Goal: Information Seeking & Learning: Learn about a topic

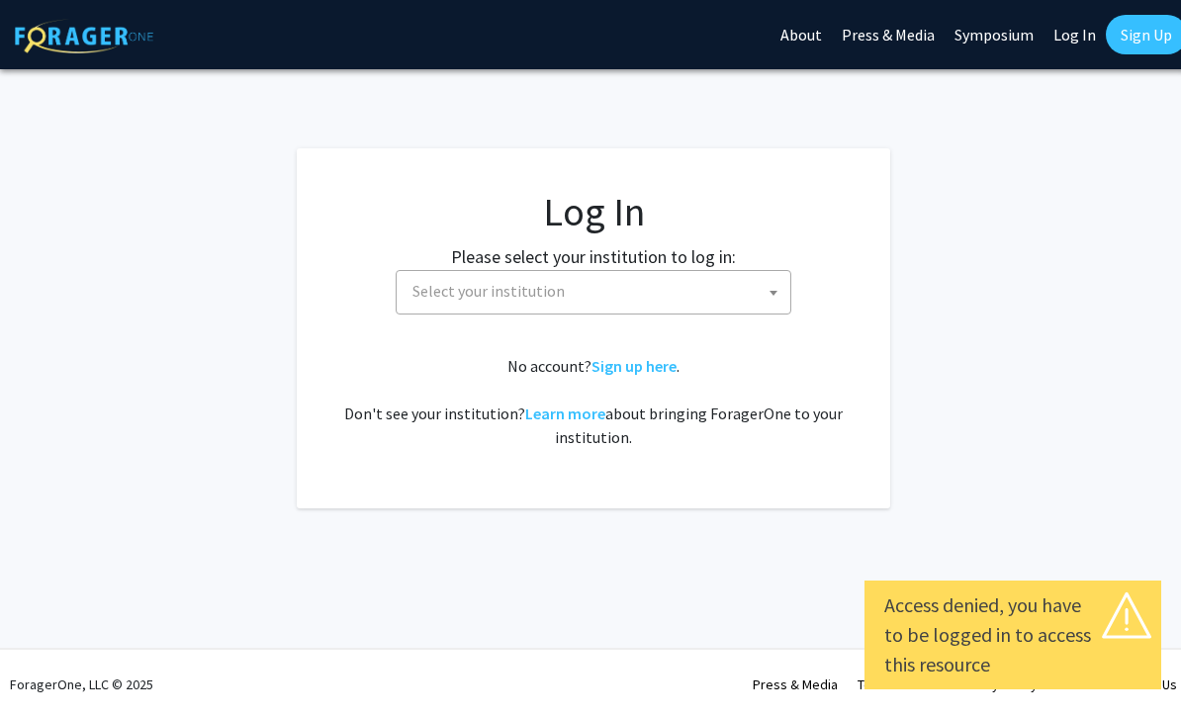
select select
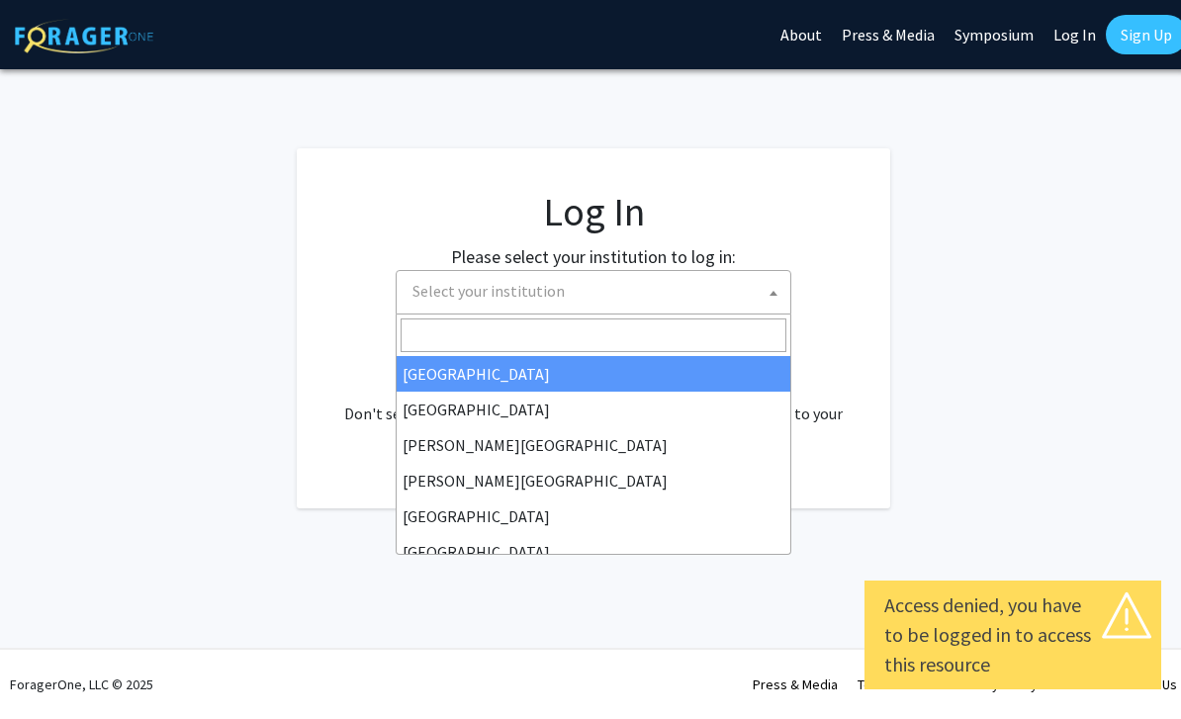
click at [630, 293] on span "Select your institution" at bounding box center [597, 291] width 386 height 41
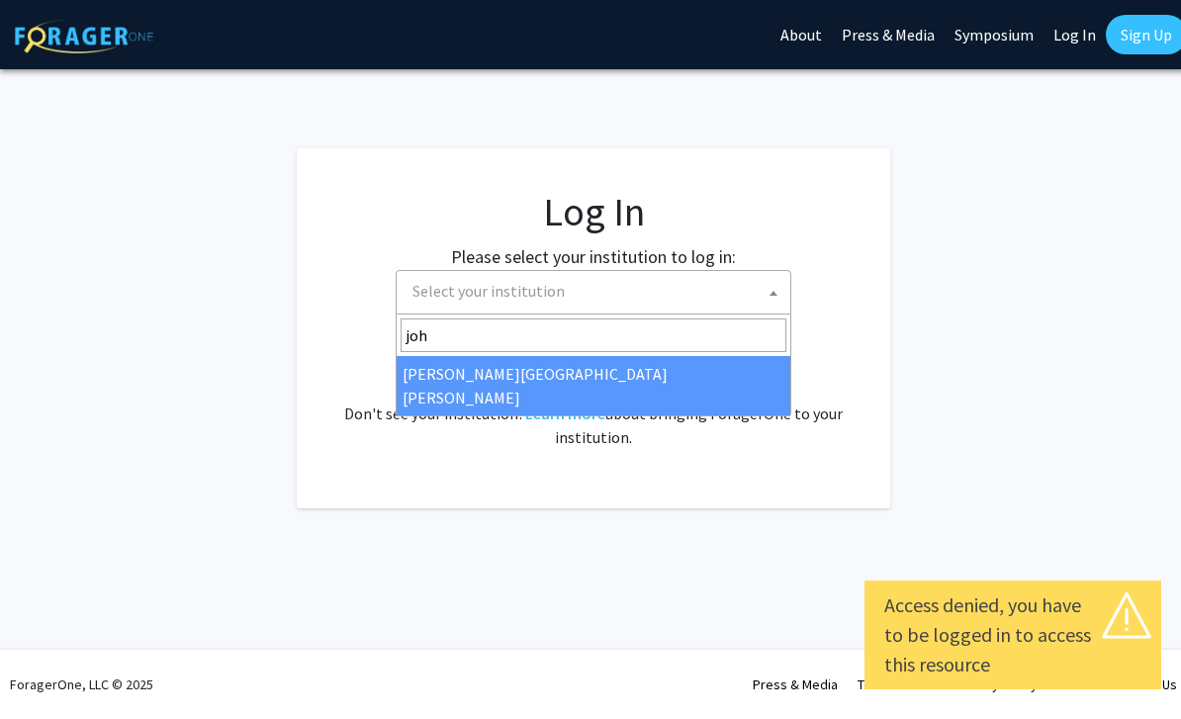
type input "[PERSON_NAME]"
select select "1"
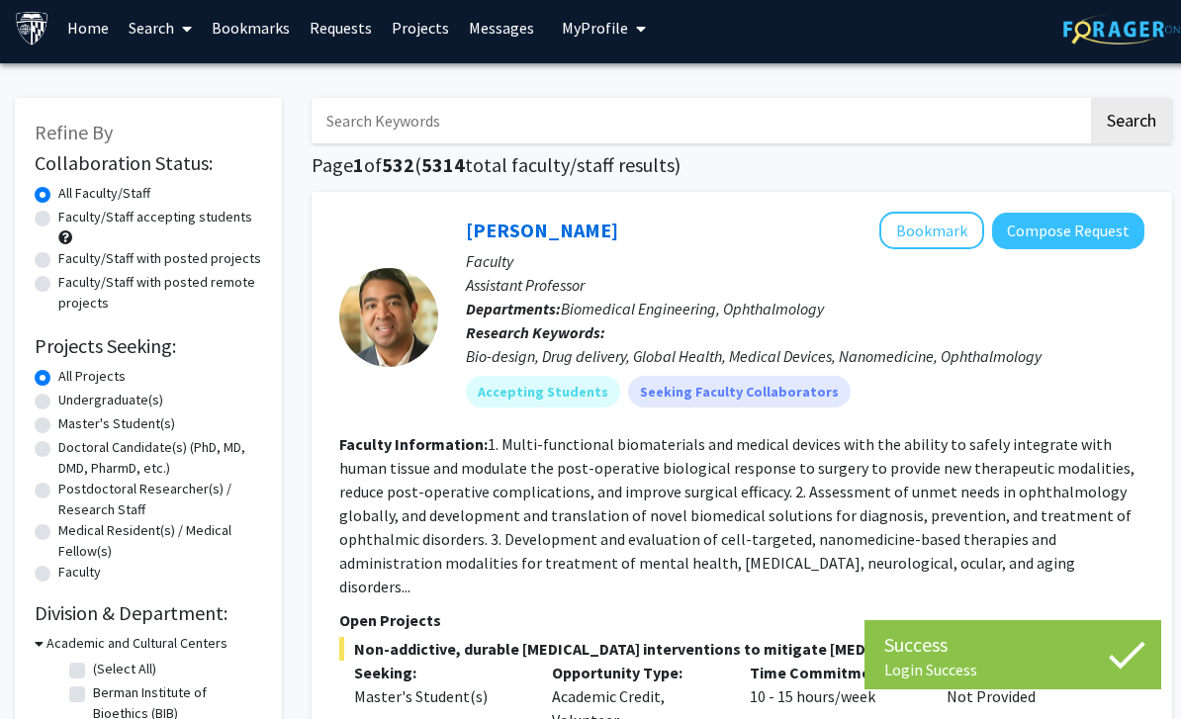
scroll to position [14, 0]
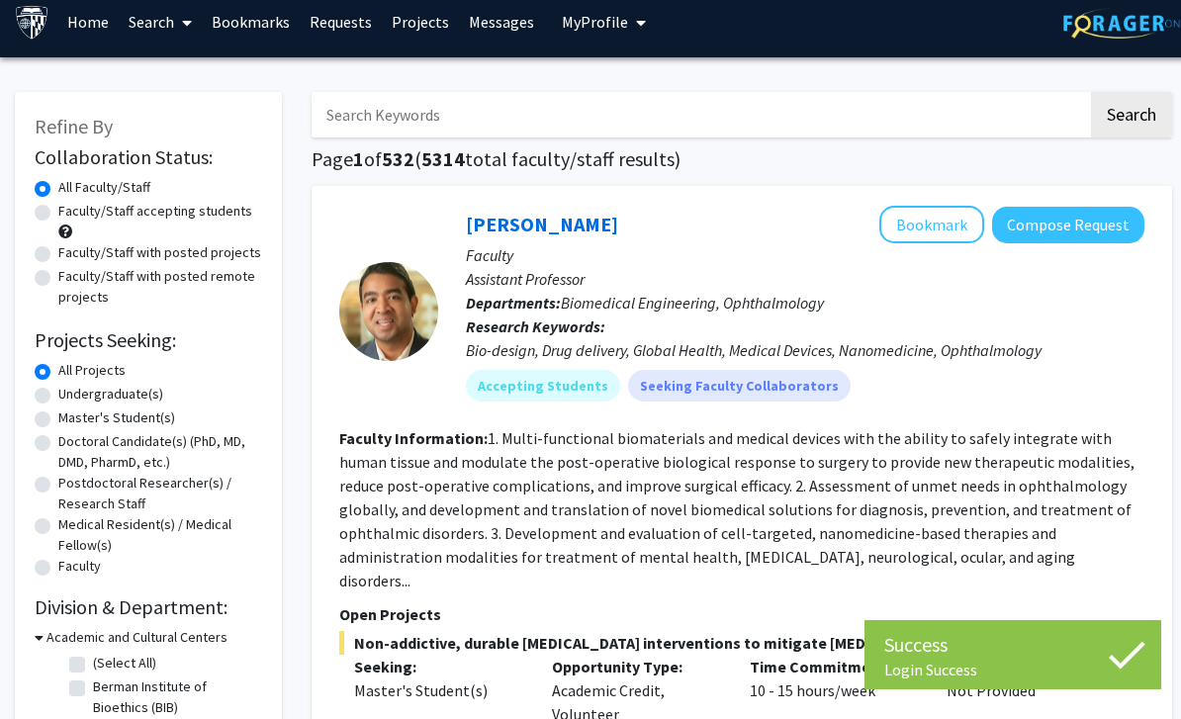
drag, startPoint x: 42, startPoint y: 393, endPoint x: 42, endPoint y: 406, distance: 13.8
click at [58, 393] on label "Undergraduate(s)" at bounding box center [110, 394] width 105 height 21
click at [58, 393] on input "Undergraduate(s)" at bounding box center [64, 390] width 13 height 13
radio input "true"
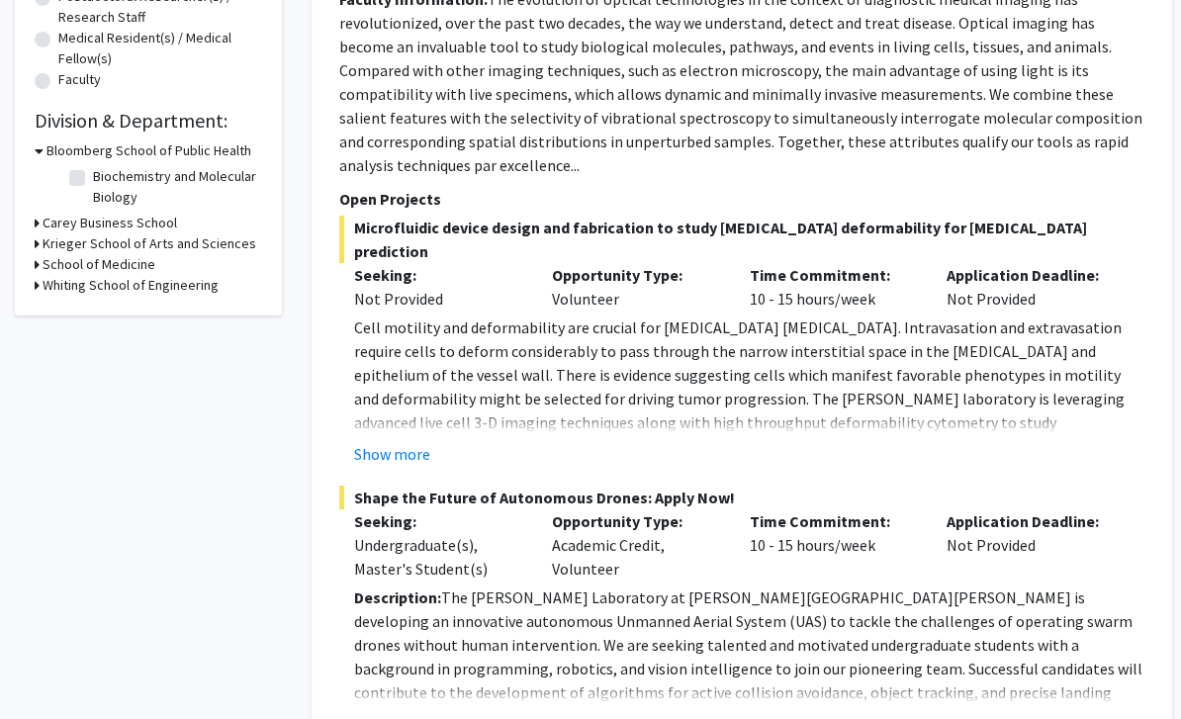
scroll to position [499, 0]
click at [401, 443] on button "Show more" at bounding box center [392, 455] width 76 height 24
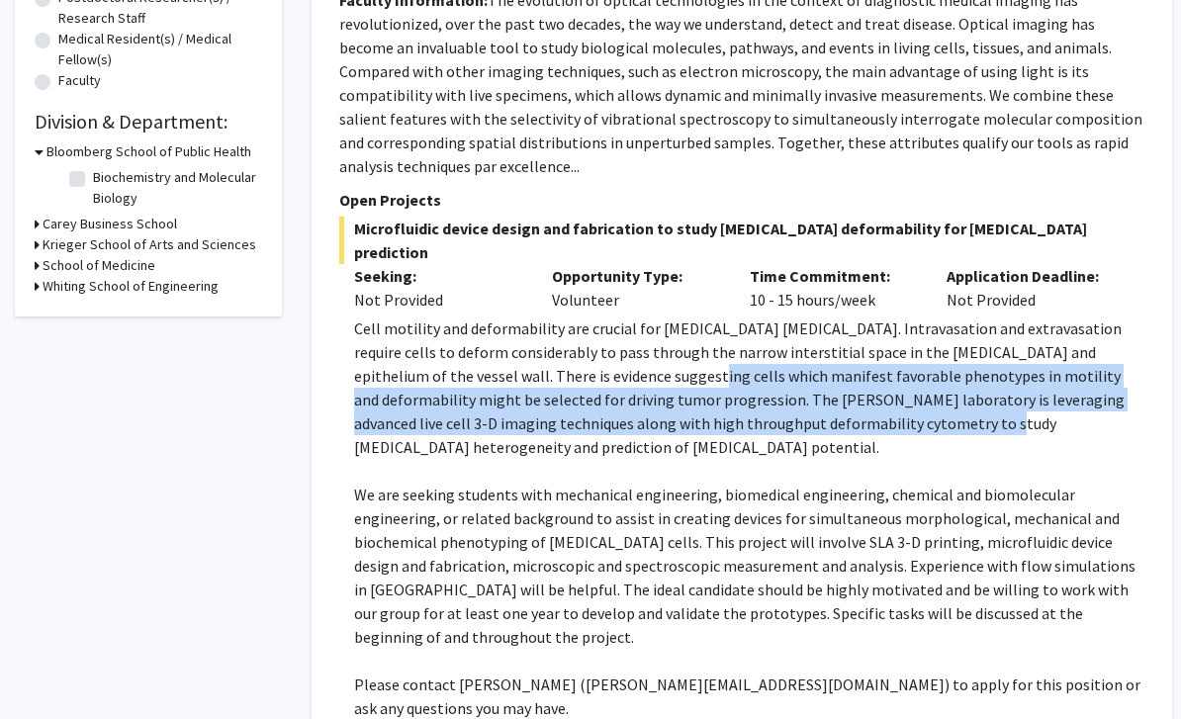
drag, startPoint x: 561, startPoint y: 341, endPoint x: 830, endPoint y: 401, distance: 275.7
click at [830, 401] on p "Cell motility and deformability are crucial for [MEDICAL_DATA] [MEDICAL_DATA]. …" at bounding box center [749, 387] width 790 height 142
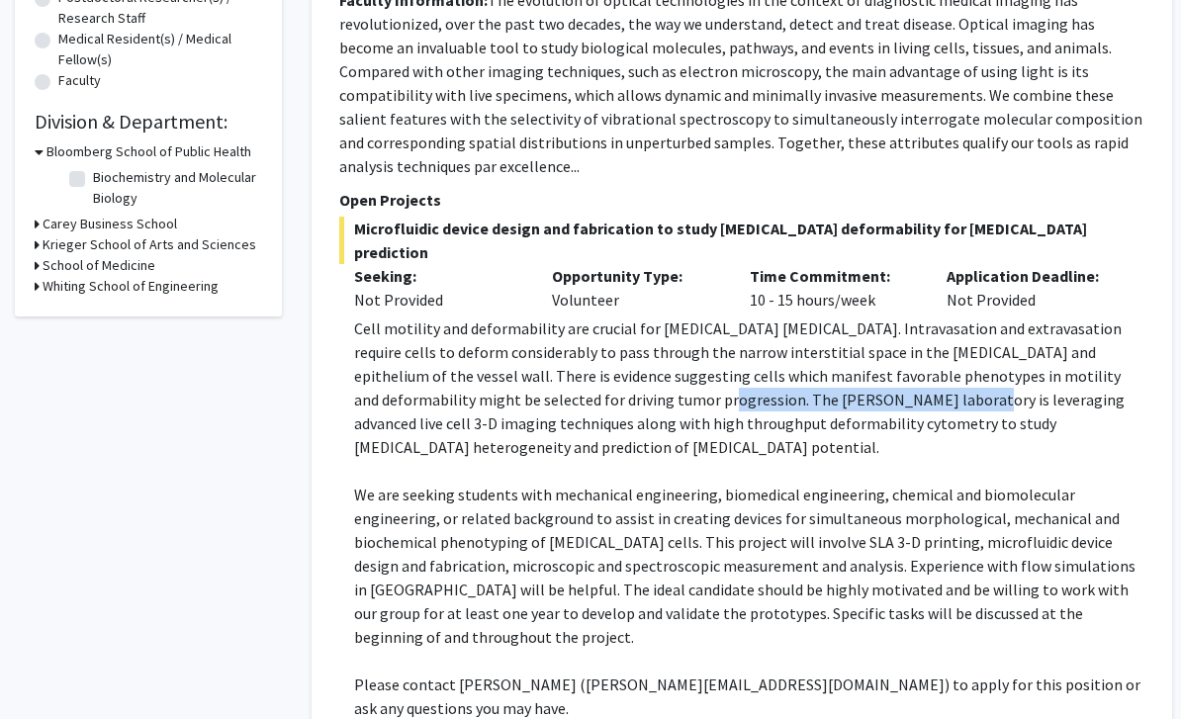
drag, startPoint x: 562, startPoint y: 361, endPoint x: 834, endPoint y: 394, distance: 273.9
click at [834, 394] on p "Cell motility and deformability are crucial for cancer metastasis. Intravasatio…" at bounding box center [749, 387] width 790 height 142
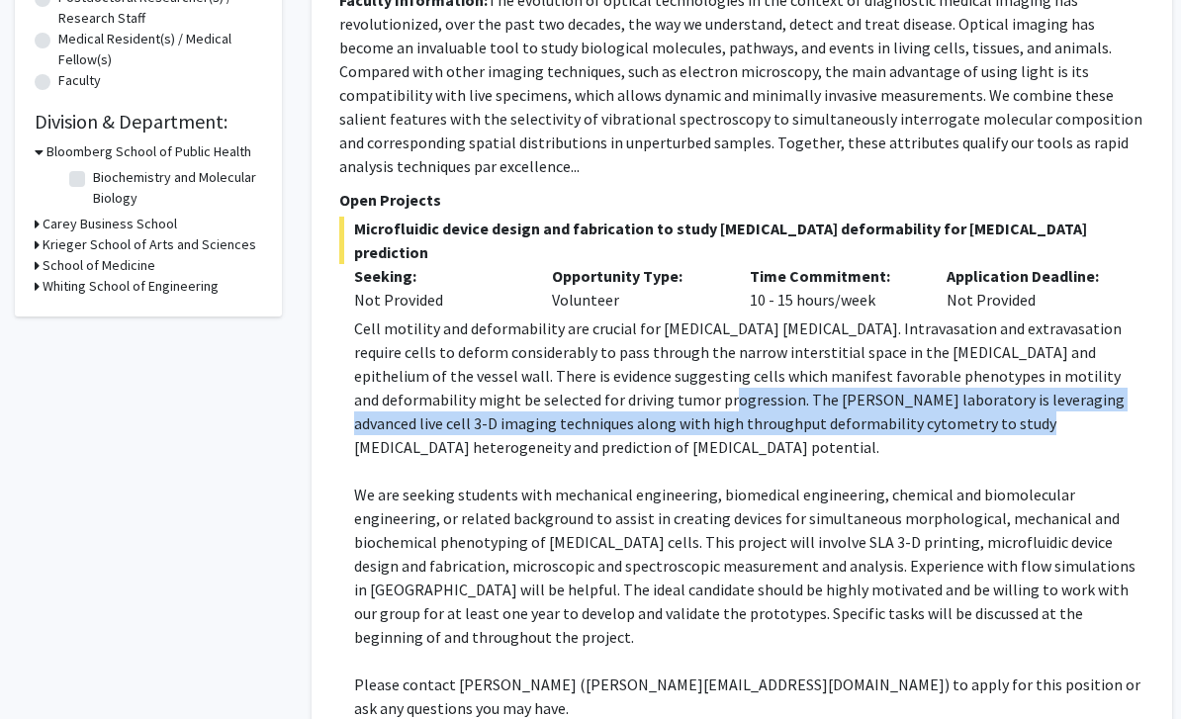
click at [834, 394] on p "Cell motility and deformability are crucial for cancer metastasis. Intravasatio…" at bounding box center [749, 387] width 790 height 142
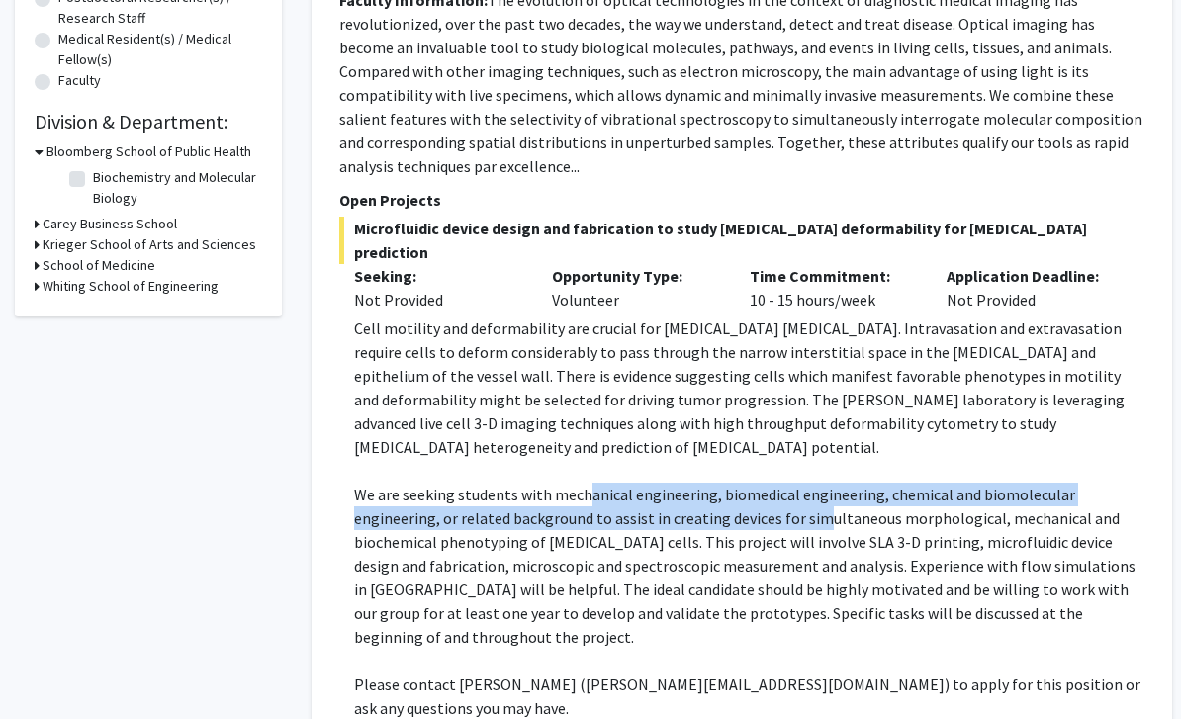
drag, startPoint x: 586, startPoint y: 440, endPoint x: 824, endPoint y: 466, distance: 238.7
click at [824, 483] on p "We are seeking students with mechanical engineering, biomedical engineering, ch…" at bounding box center [749, 566] width 790 height 166
drag, startPoint x: 674, startPoint y: 433, endPoint x: 832, endPoint y: 471, distance: 161.7
click at [832, 483] on p "We are seeking students with mechanical engineering, biomedical engineering, ch…" at bounding box center [749, 566] width 790 height 166
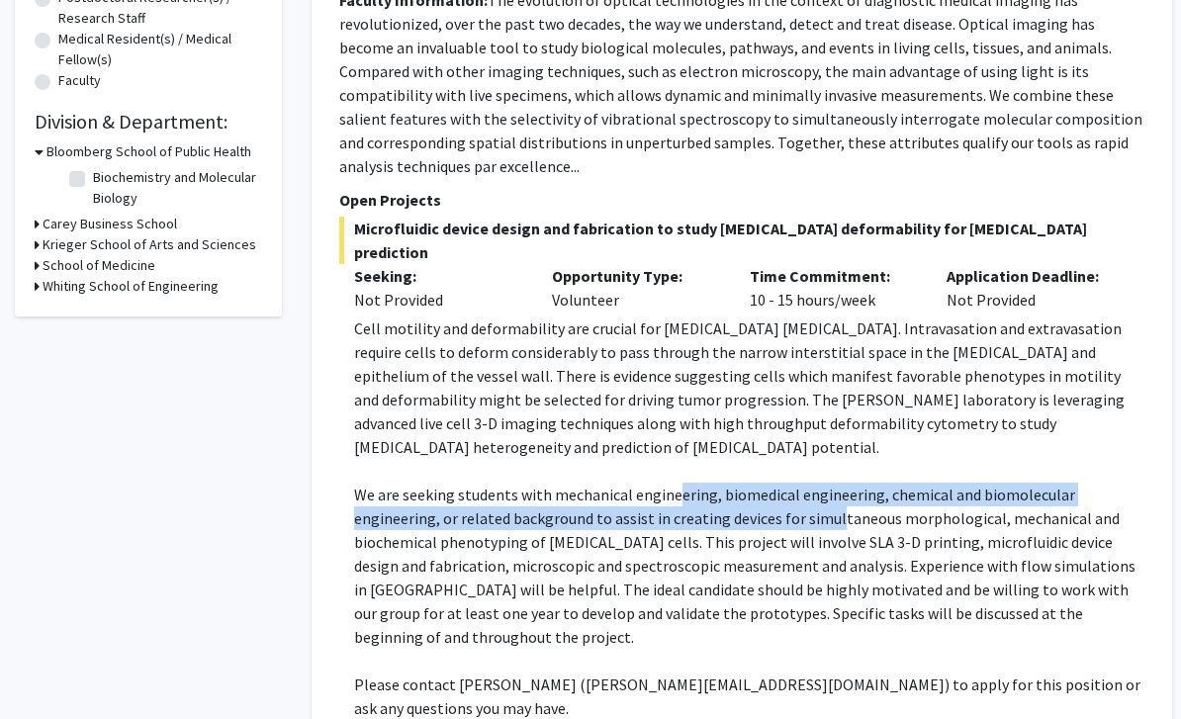
click at [832, 483] on p "We are seeking students with mechanical engineering, biomedical engineering, ch…" at bounding box center [749, 566] width 790 height 166
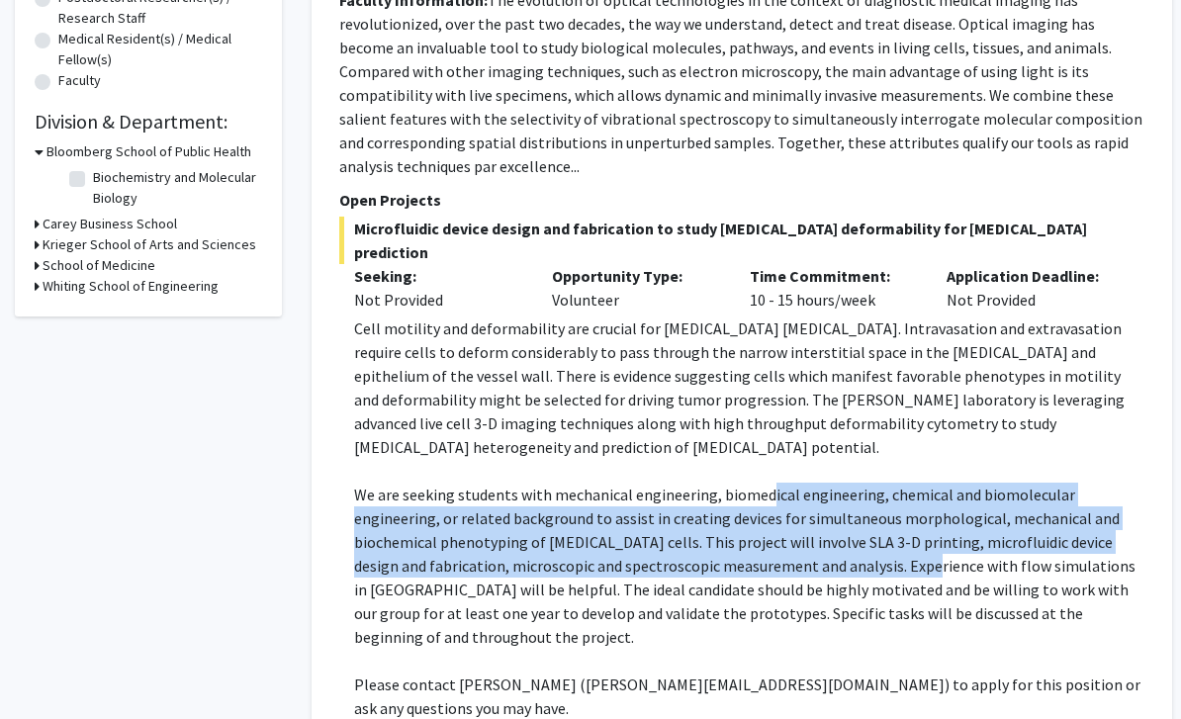
drag, startPoint x: 762, startPoint y: 450, endPoint x: 908, endPoint y: 506, distance: 155.9
click at [908, 506] on p "We are seeking students with mechanical engineering, biomedical engineering, ch…" at bounding box center [749, 566] width 790 height 166
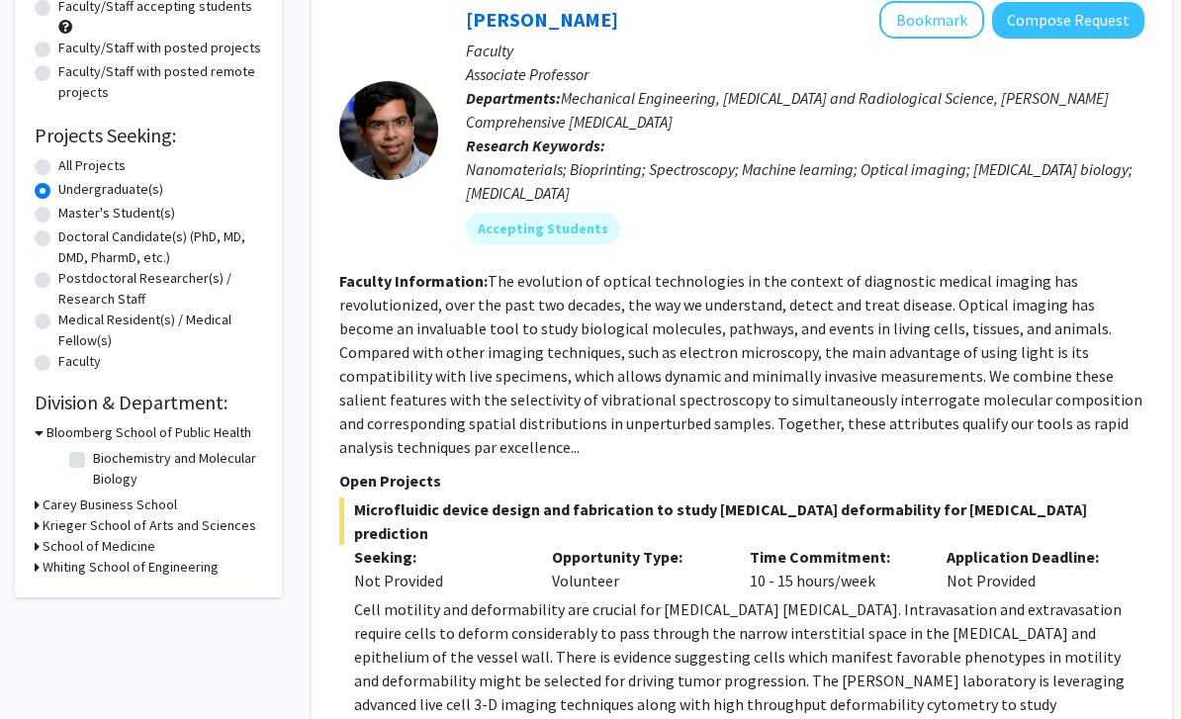
scroll to position [216, 0]
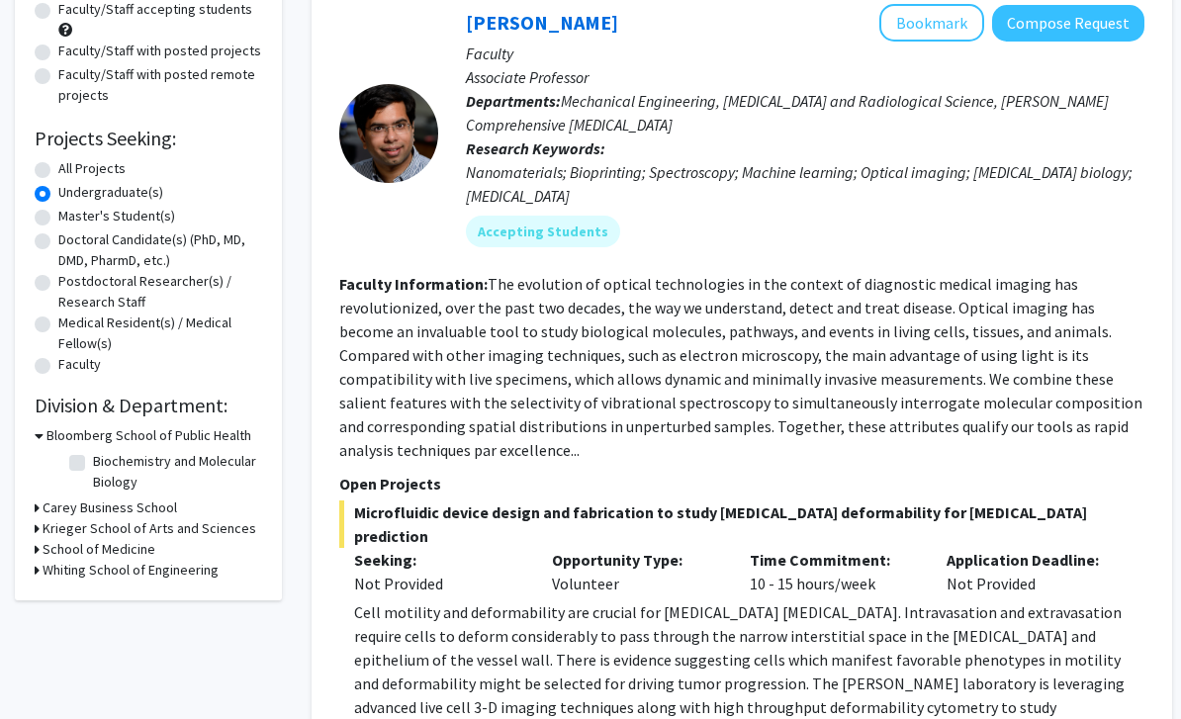
click at [93, 464] on label "Biochemistry and Molecular Biology" at bounding box center [175, 472] width 164 height 42
click at [93, 464] on input "Biochemistry and Molecular Biology" at bounding box center [99, 457] width 13 height 13
checkbox input "true"
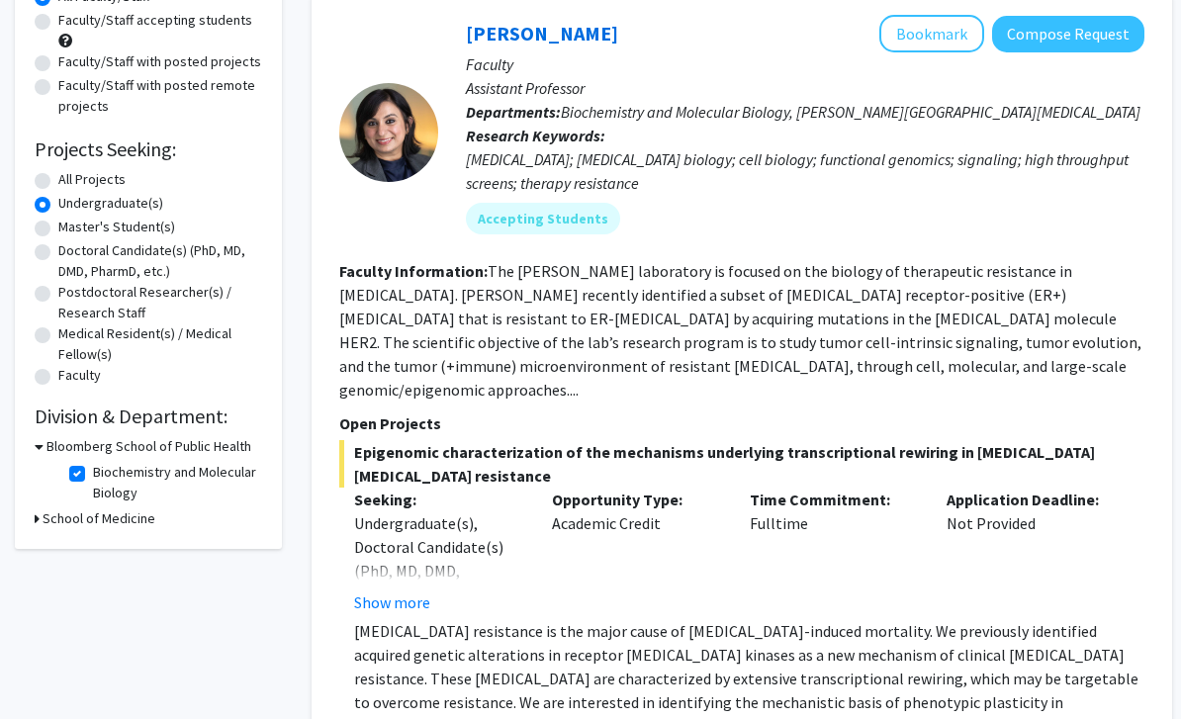
scroll to position [205, 0]
click at [65, 512] on h3 "School of Medicine" at bounding box center [99, 518] width 113 height 21
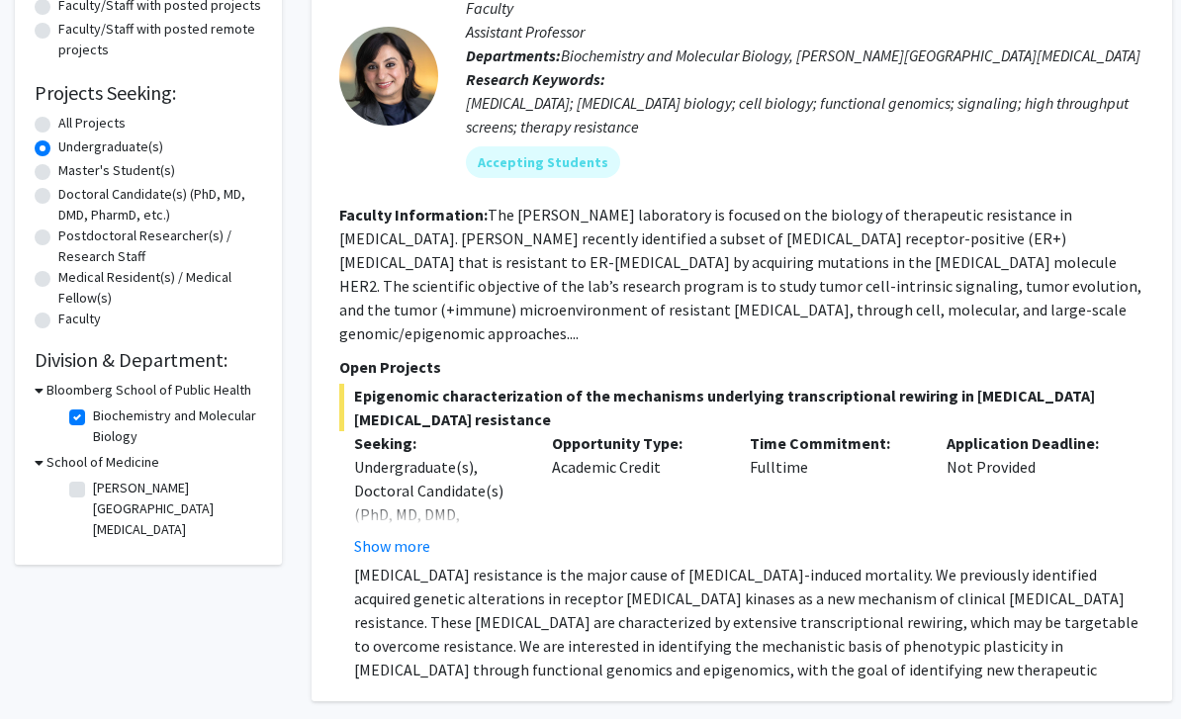
scroll to position [261, 0]
click at [93, 491] on label "Sidney Kimmel Comprehensive Cancer Center" at bounding box center [175, 509] width 164 height 62
click at [93, 491] on input "Sidney Kimmel Comprehensive Cancer Center" at bounding box center [99, 484] width 13 height 13
checkbox input "true"
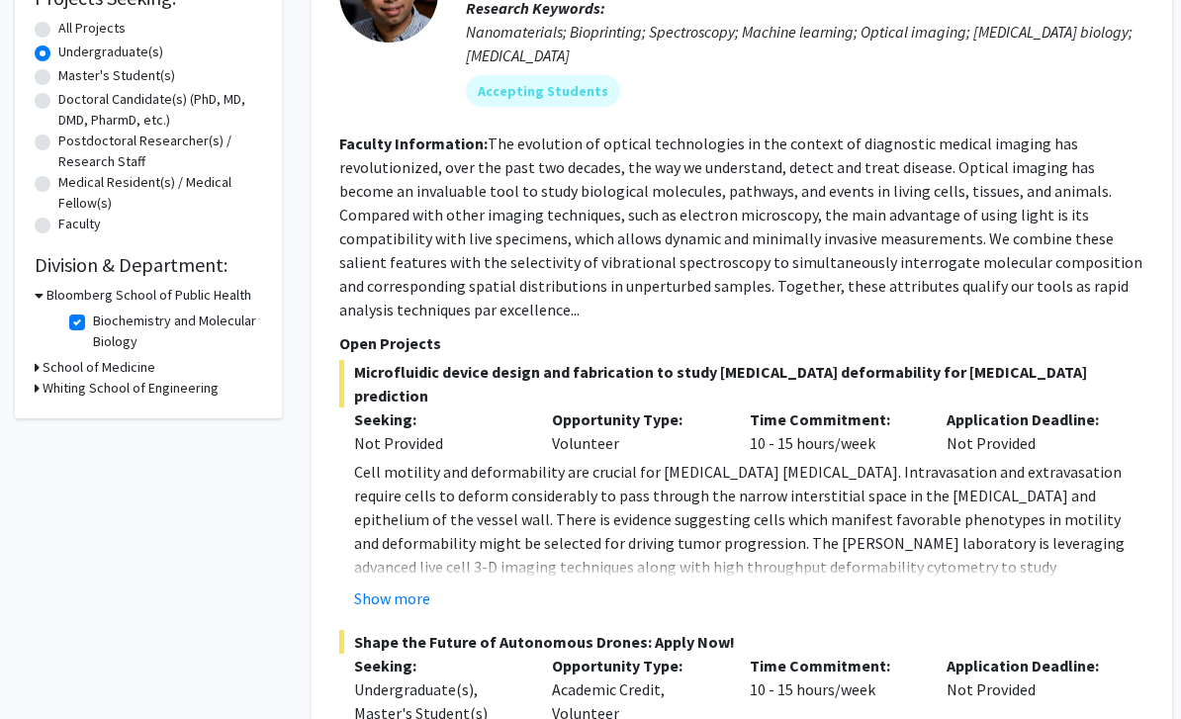
scroll to position [342, 0]
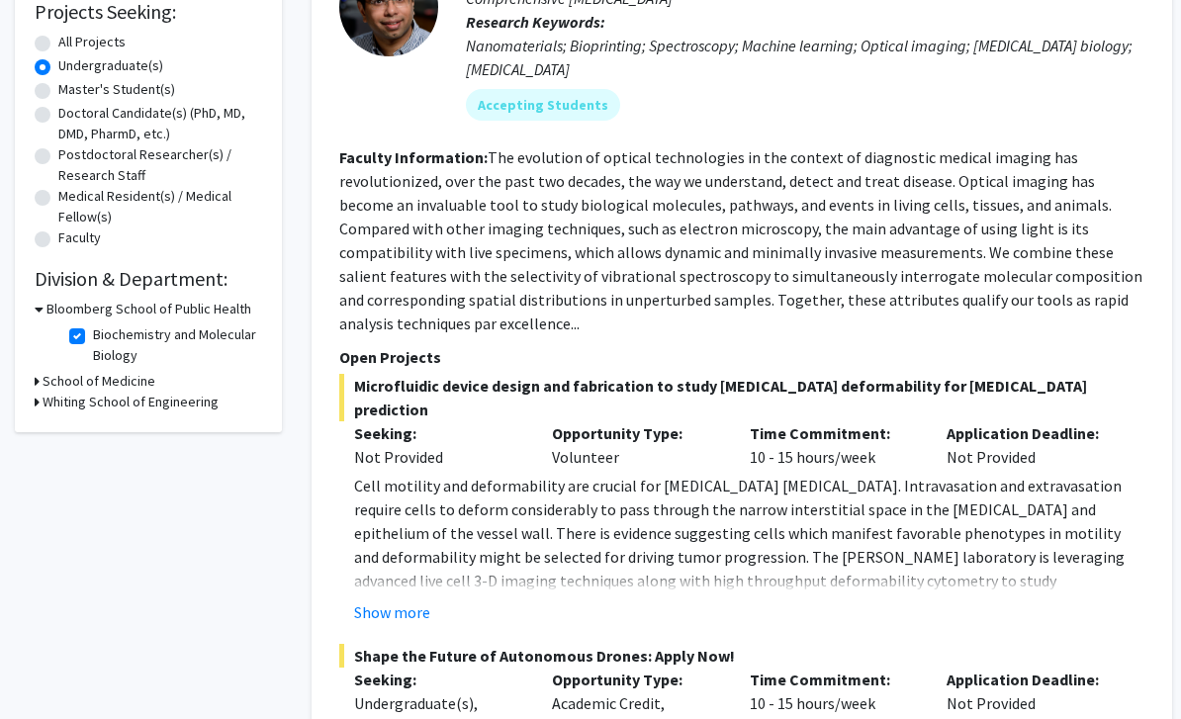
drag, startPoint x: 77, startPoint y: 338, endPoint x: 77, endPoint y: 680, distance: 342.2
click at [93, 338] on label "Biochemistry and Molecular Biology" at bounding box center [175, 345] width 164 height 42
click at [93, 337] on input "Biochemistry and Molecular Biology" at bounding box center [99, 330] width 13 height 13
checkbox input "false"
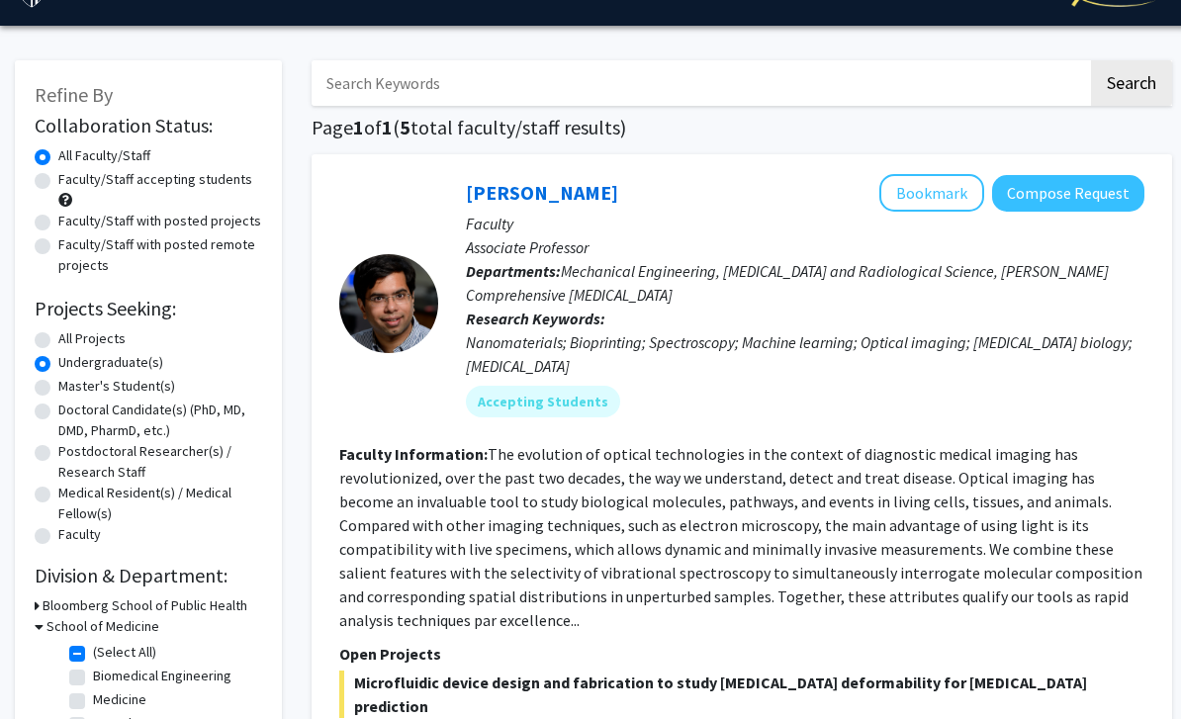
scroll to position [47, 0]
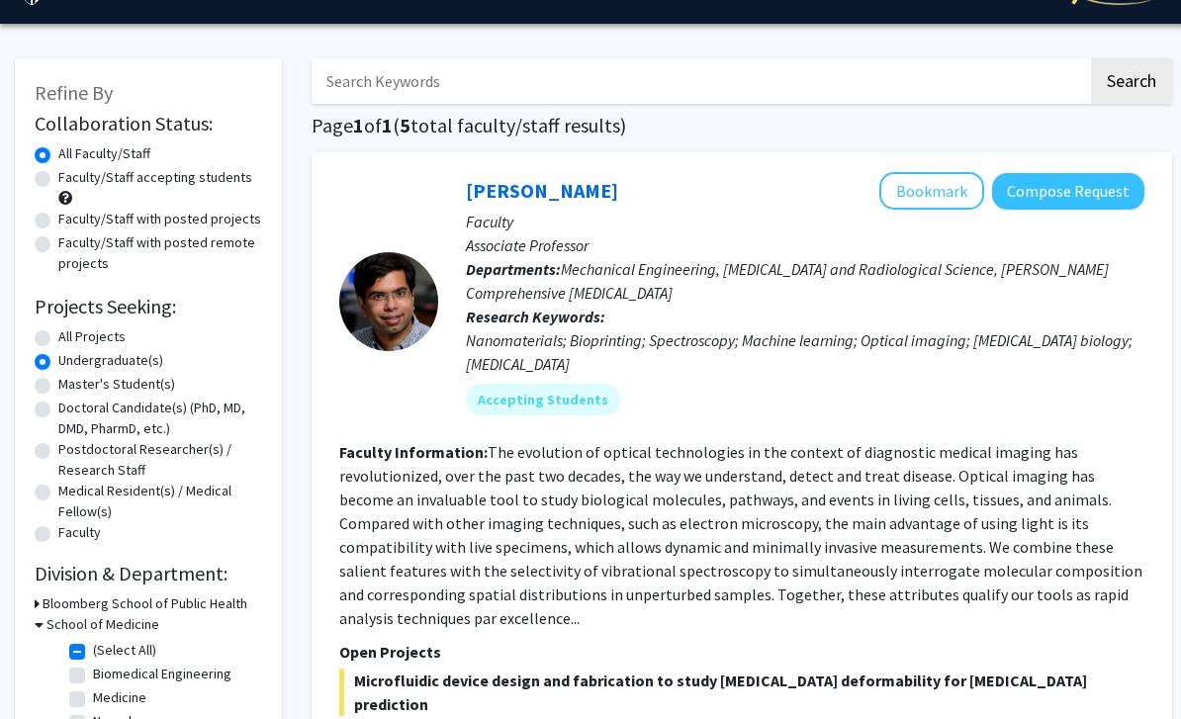
drag, startPoint x: 45, startPoint y: 174, endPoint x: 45, endPoint y: 222, distance: 47.5
click at [58, 174] on label "Faculty/Staff accepting students" at bounding box center [155, 177] width 194 height 21
click at [58, 174] on input "Faculty/Staff accepting students" at bounding box center [64, 173] width 13 height 13
radio input "true"
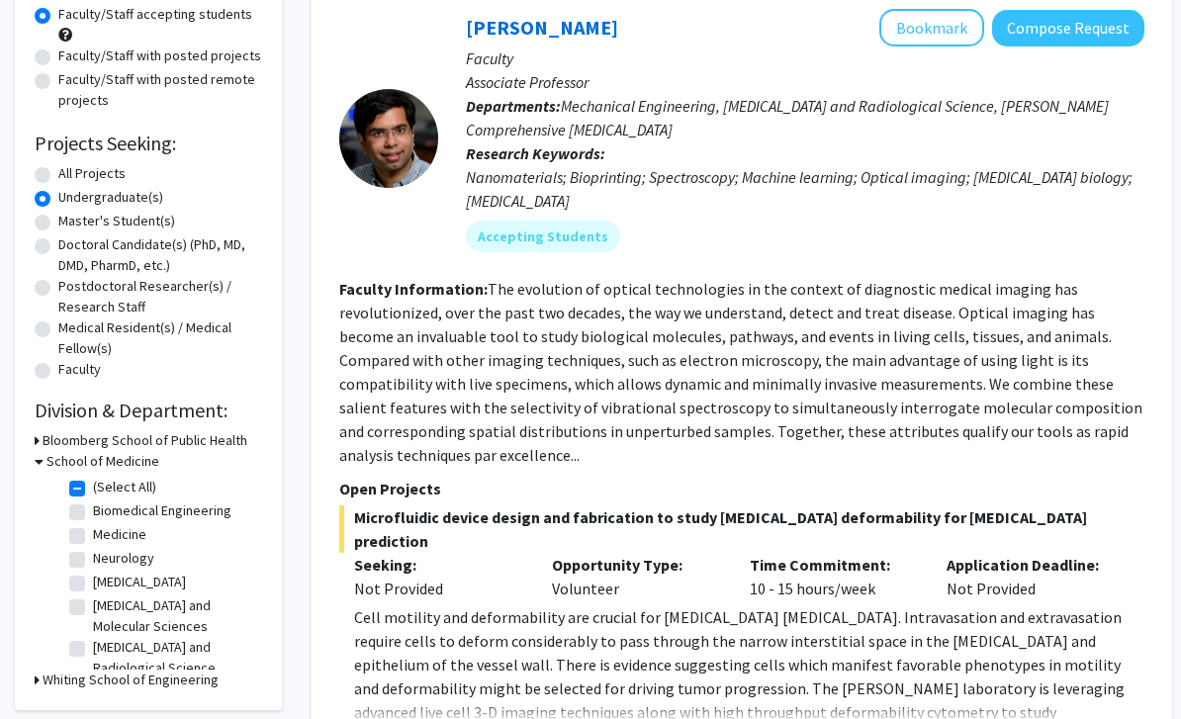
scroll to position [194, 0]
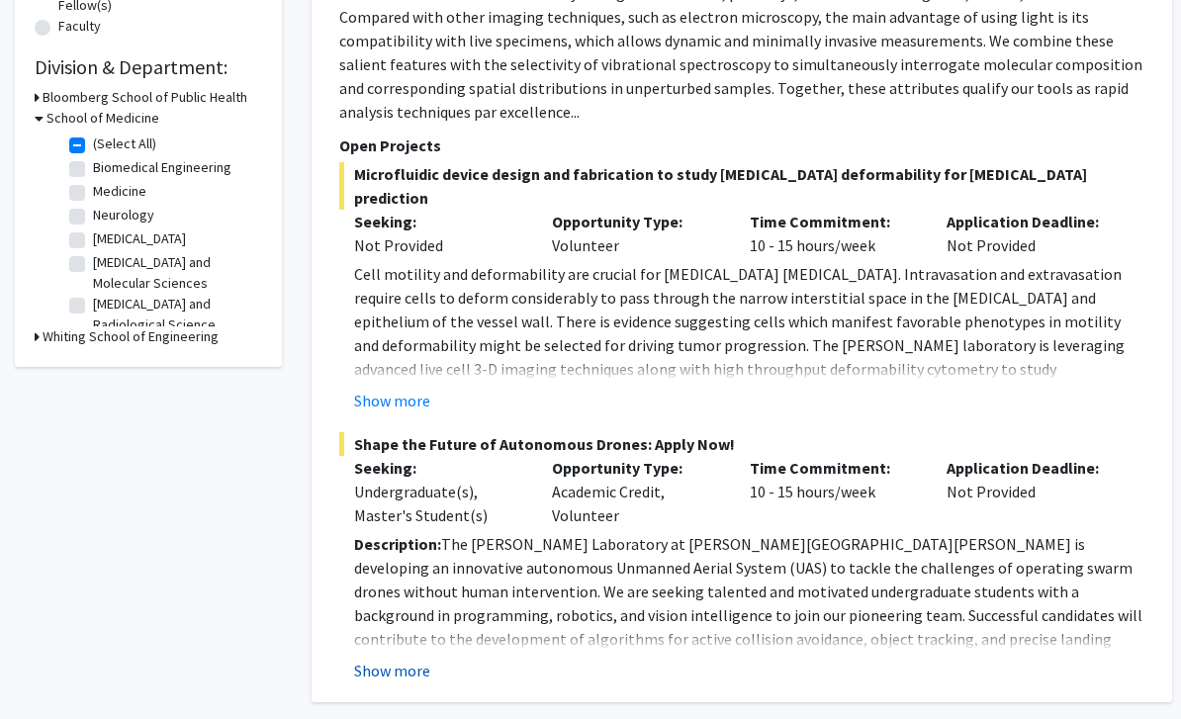
click at [391, 660] on button "Show more" at bounding box center [392, 672] width 76 height 24
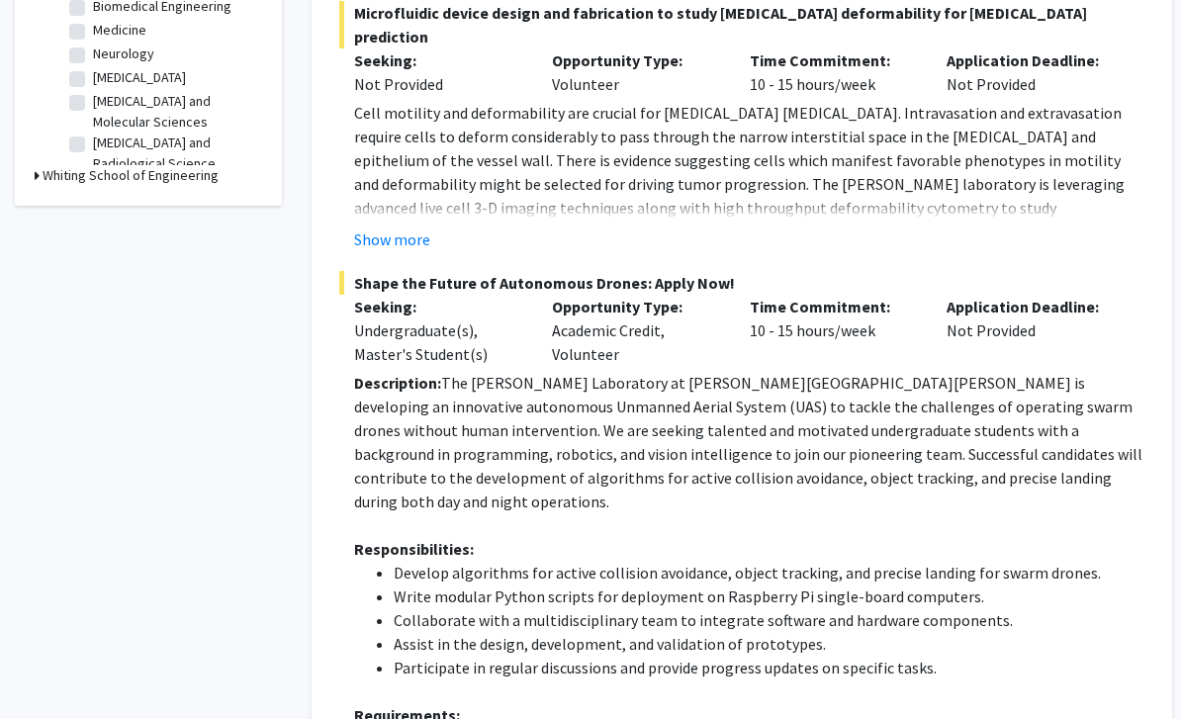
scroll to position [729, 0]
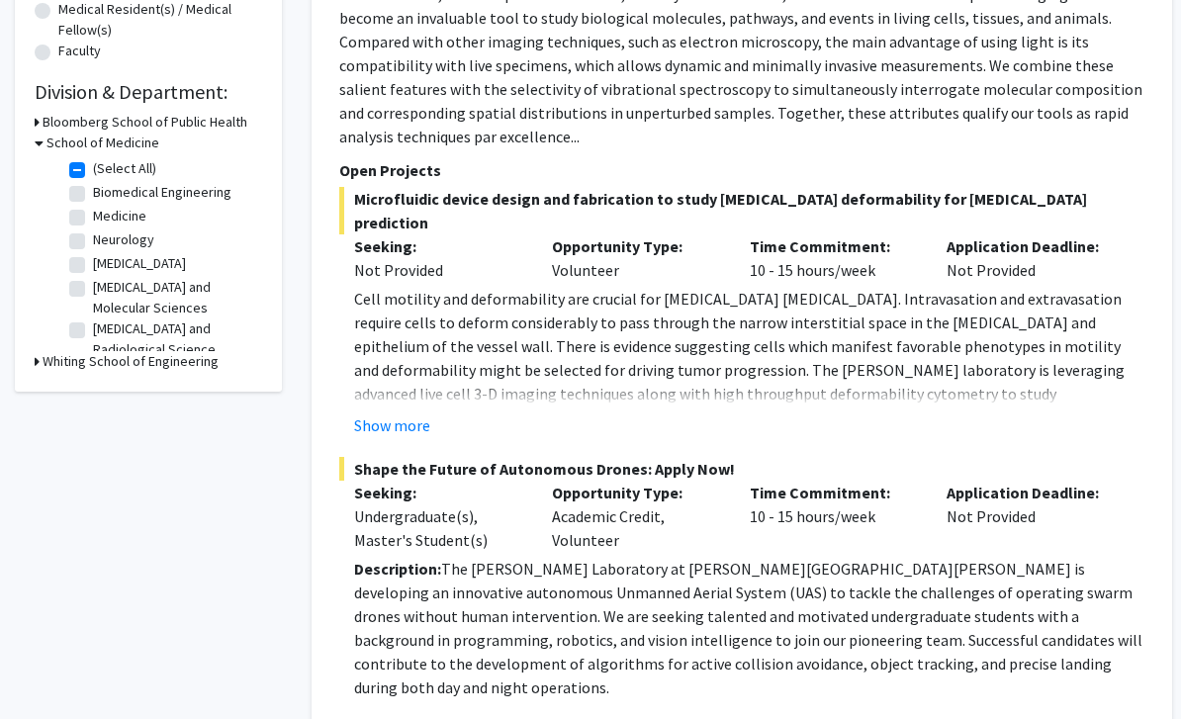
click at [416, 414] on button "Show more" at bounding box center [392, 426] width 76 height 24
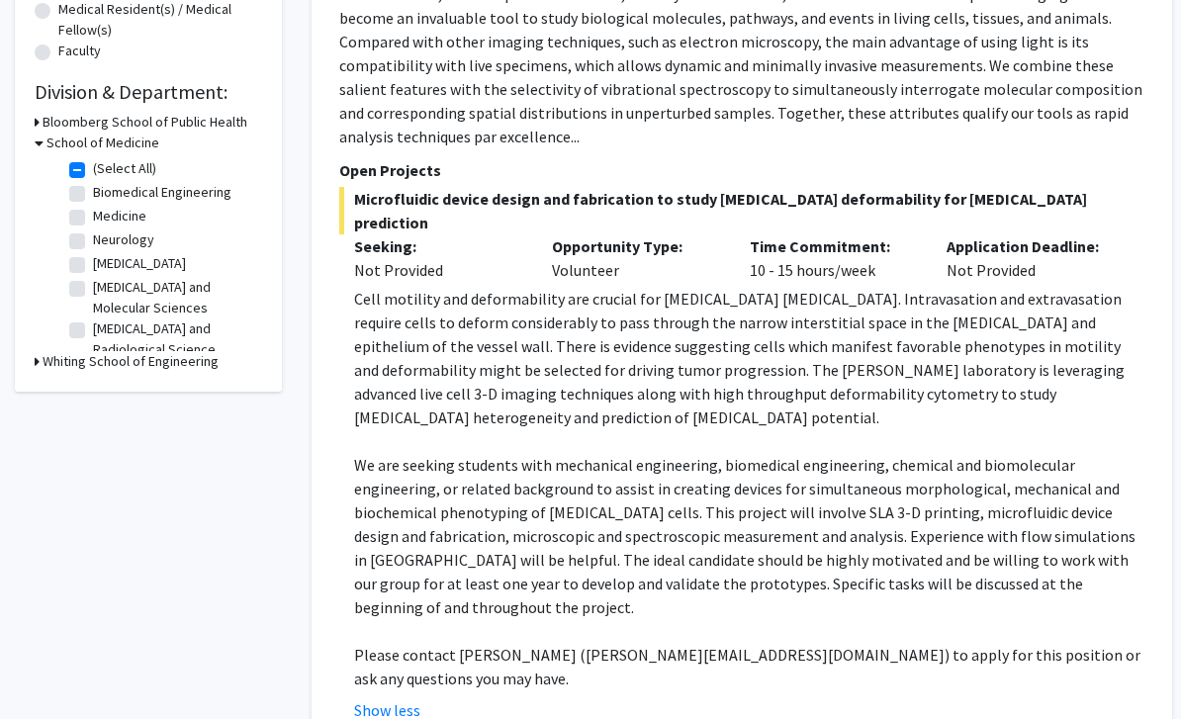
scroll to position [529, 0]
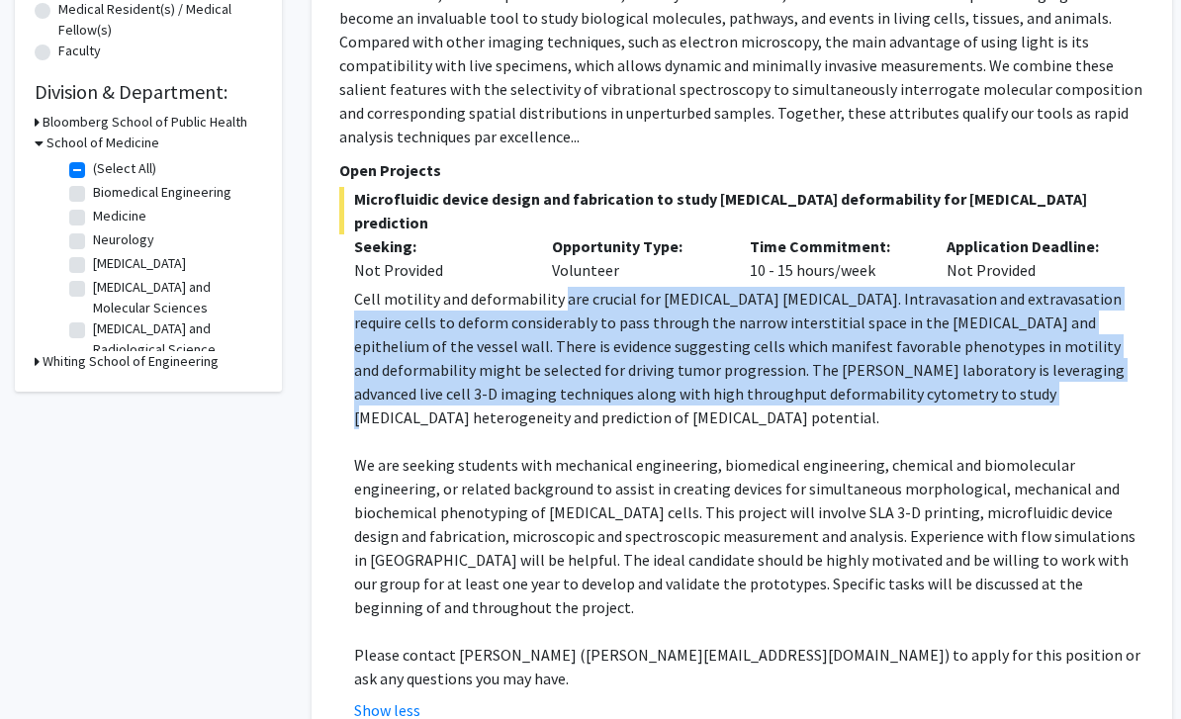
drag, startPoint x: 558, startPoint y: 282, endPoint x: 858, endPoint y: 372, distance: 313.8
click at [858, 372] on p "Cell motility and deformability are crucial for cancer metastasis. Intravasatio…" at bounding box center [749, 358] width 790 height 142
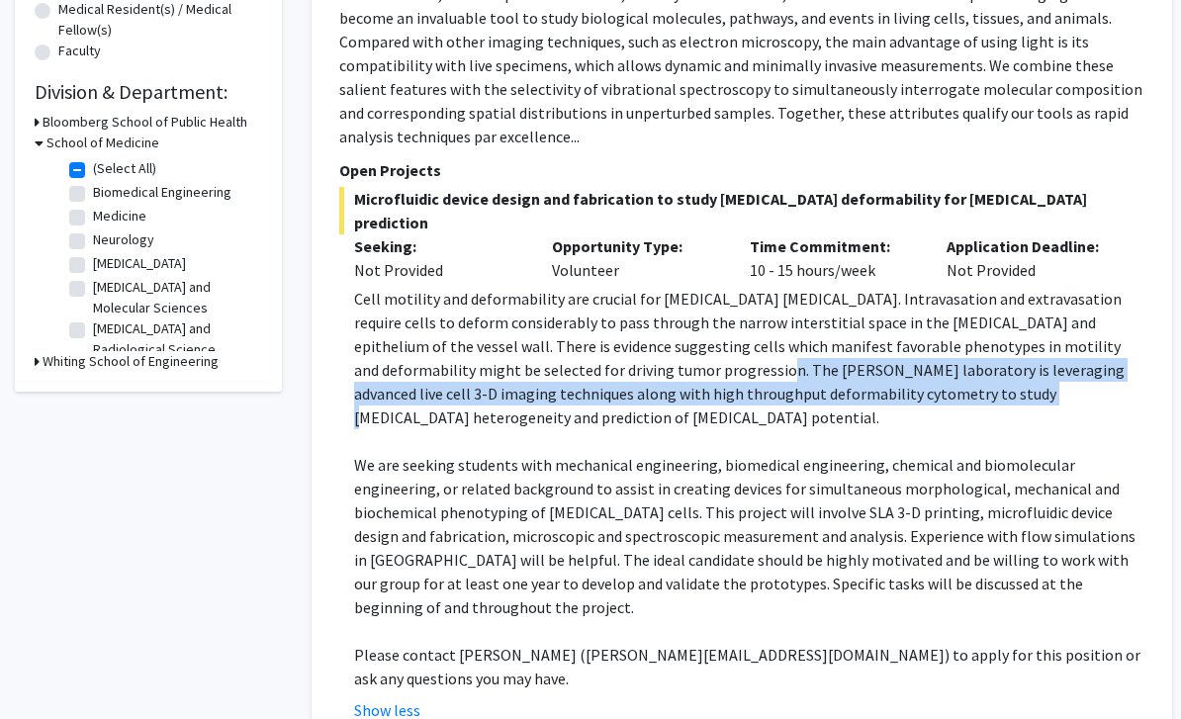
drag, startPoint x: 623, startPoint y: 349, endPoint x: 855, endPoint y: 363, distance: 232.8
click at [855, 363] on p "Cell motility and deformability are crucial for cancer metastasis. Intravasatio…" at bounding box center [749, 358] width 790 height 142
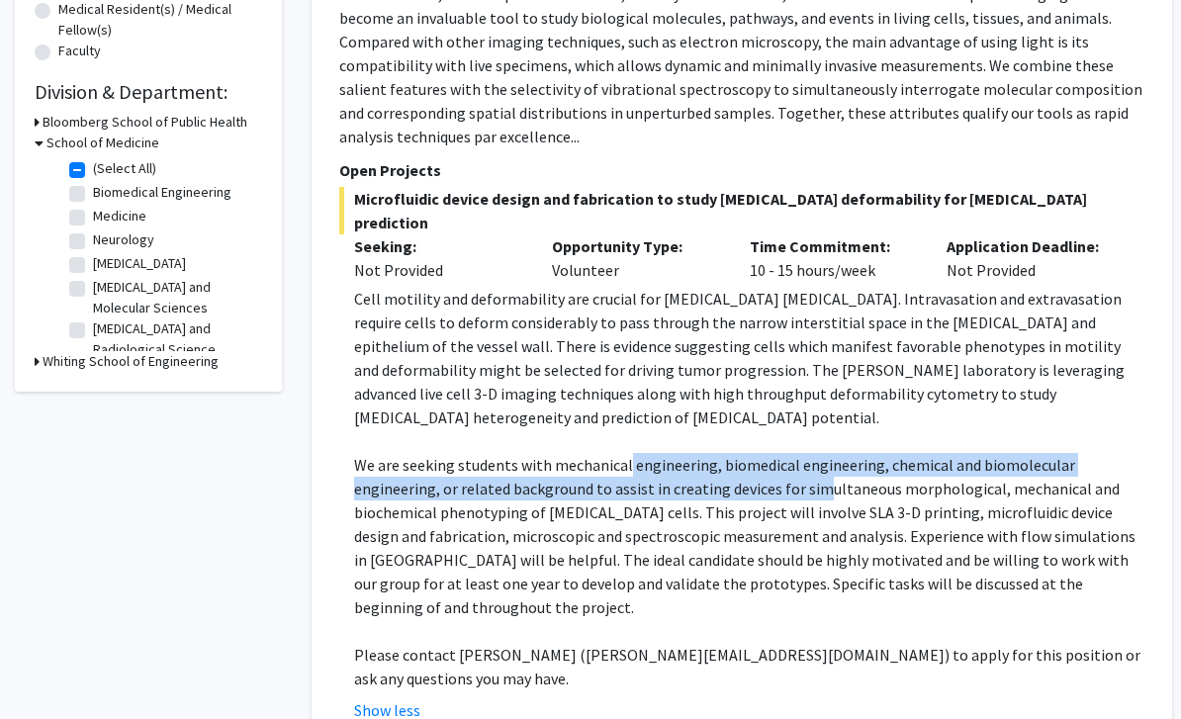
drag, startPoint x: 624, startPoint y: 419, endPoint x: 818, endPoint y: 448, distance: 195.9
click at [818, 453] on p "We are seeking students with mechanical engineering, biomedical engineering, ch…" at bounding box center [749, 536] width 790 height 166
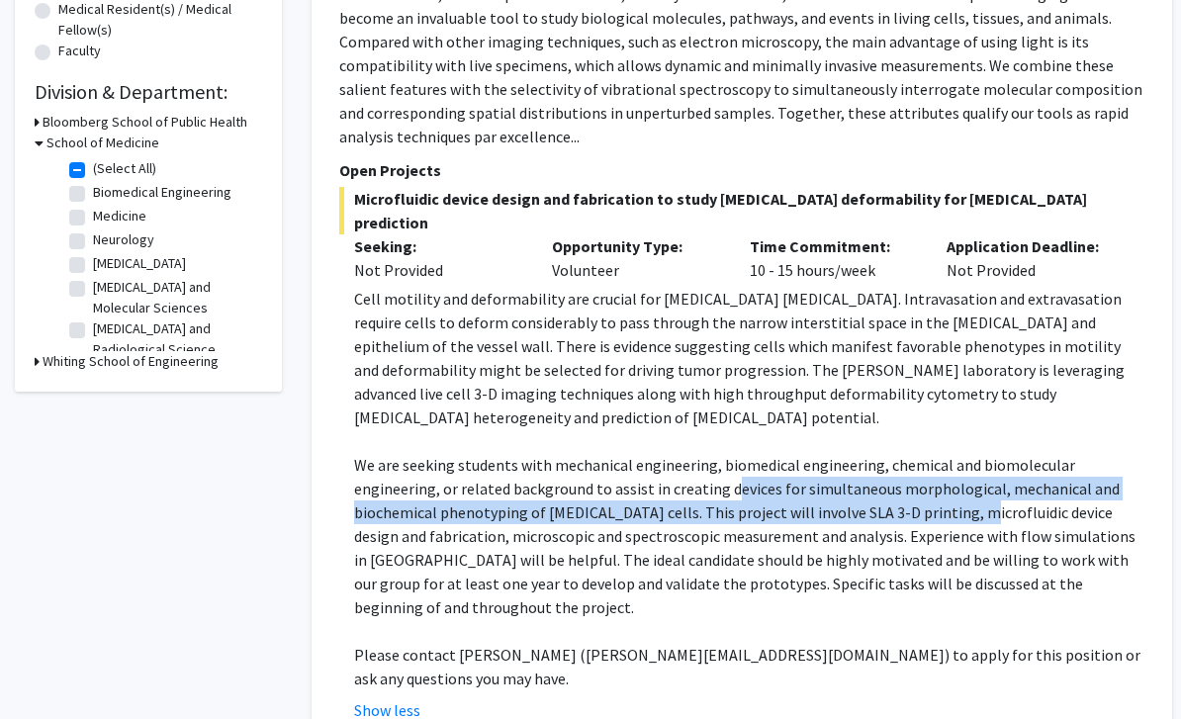
drag, startPoint x: 726, startPoint y: 441, endPoint x: 959, endPoint y: 461, distance: 234.2
click at [959, 461] on p "We are seeking students with mechanical engineering, biomedical engineering, ch…" at bounding box center [749, 536] width 790 height 166
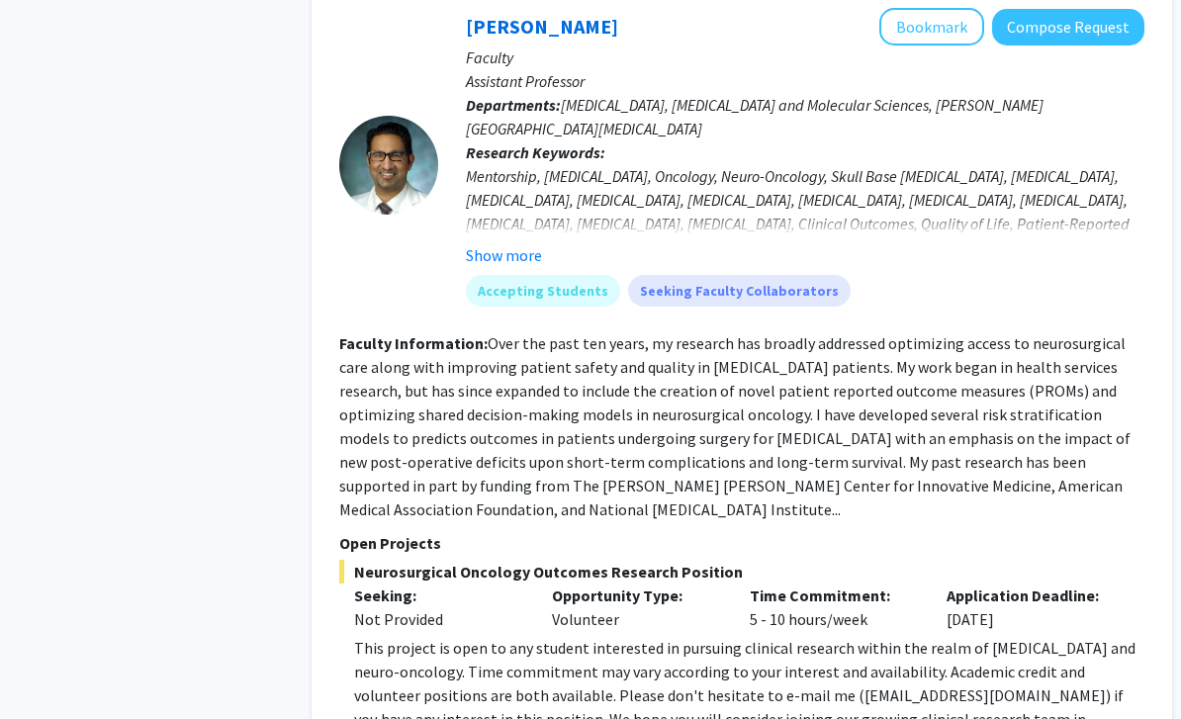
scroll to position [2166, 0]
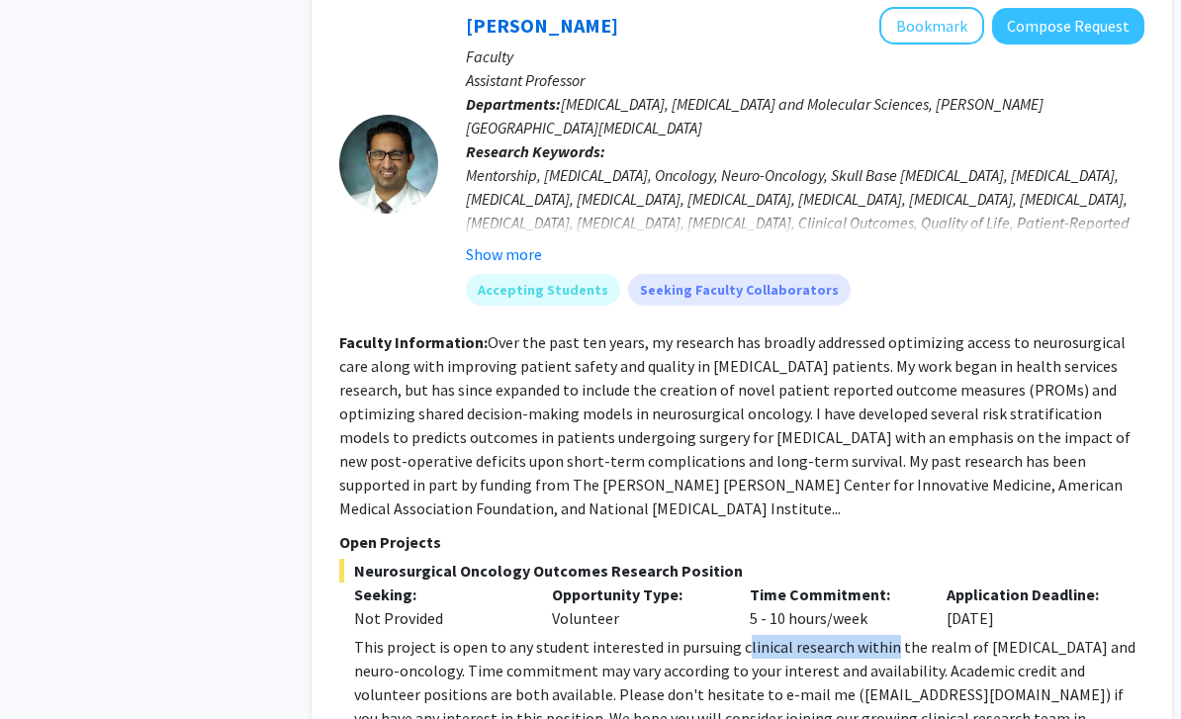
drag, startPoint x: 737, startPoint y: 500, endPoint x: 880, endPoint y: 510, distance: 143.7
click at [880, 636] on div "This project is open to any student interested in pursuing clinical research wi…" at bounding box center [749, 695] width 790 height 119
drag, startPoint x: 758, startPoint y: 516, endPoint x: 924, endPoint y: 530, distance: 165.7
click at [924, 636] on div "This project is open to any student interested in pursuing clinical research wi…" at bounding box center [749, 695] width 790 height 119
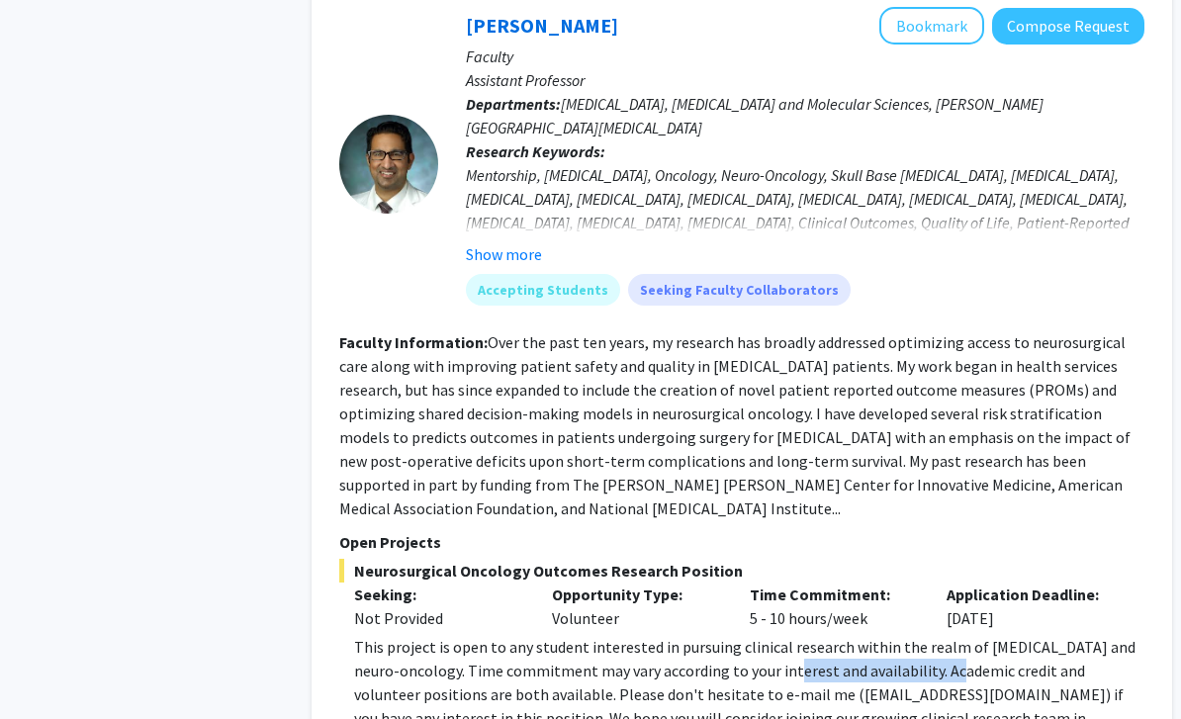
click at [924, 636] on div "This project is open to any student interested in pursuing clinical research wi…" at bounding box center [749, 695] width 790 height 119
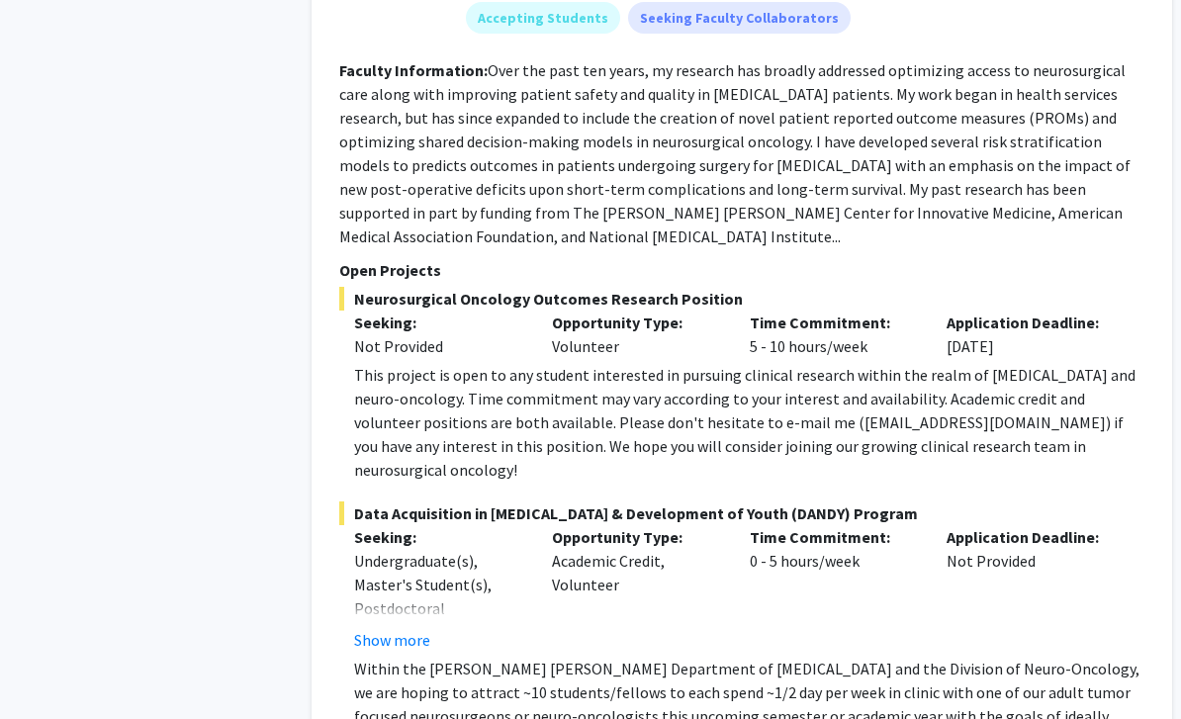
scroll to position [2442, 0]
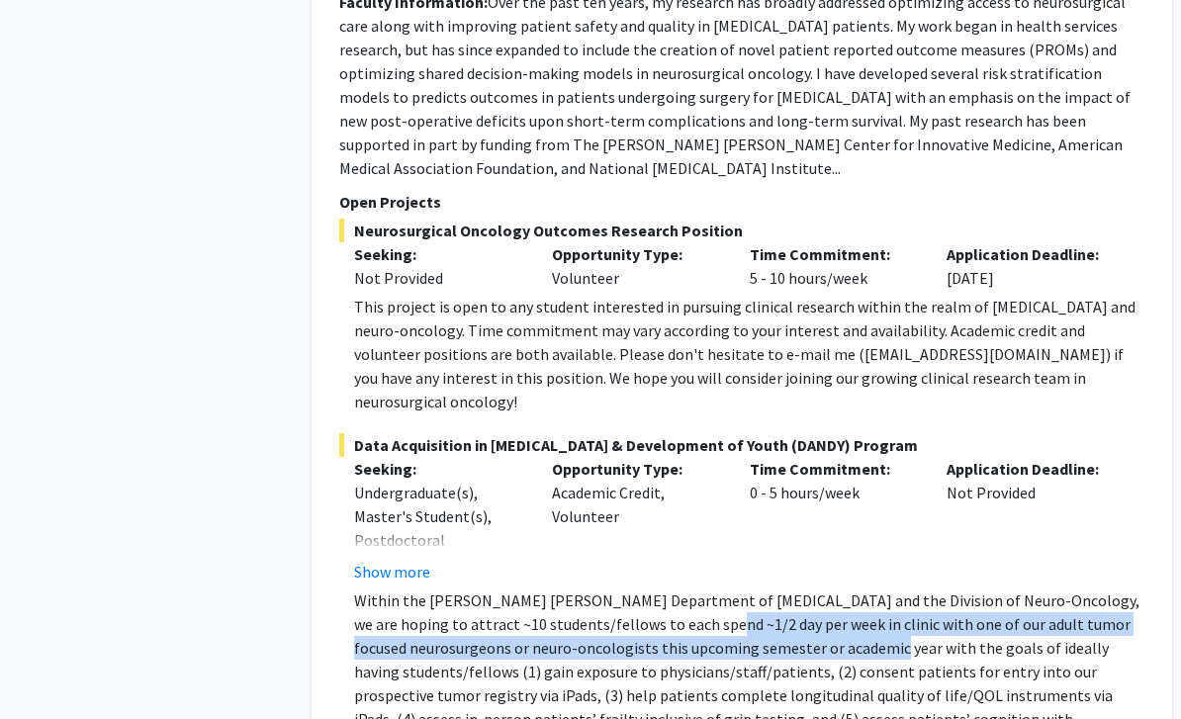
drag, startPoint x: 649, startPoint y: 456, endPoint x: 777, endPoint y: 467, distance: 129.0
click at [777, 589] on p "Within the Johns Hopkins Department of Neurosurgery and the Division of Neuro-O…" at bounding box center [749, 672] width 790 height 166
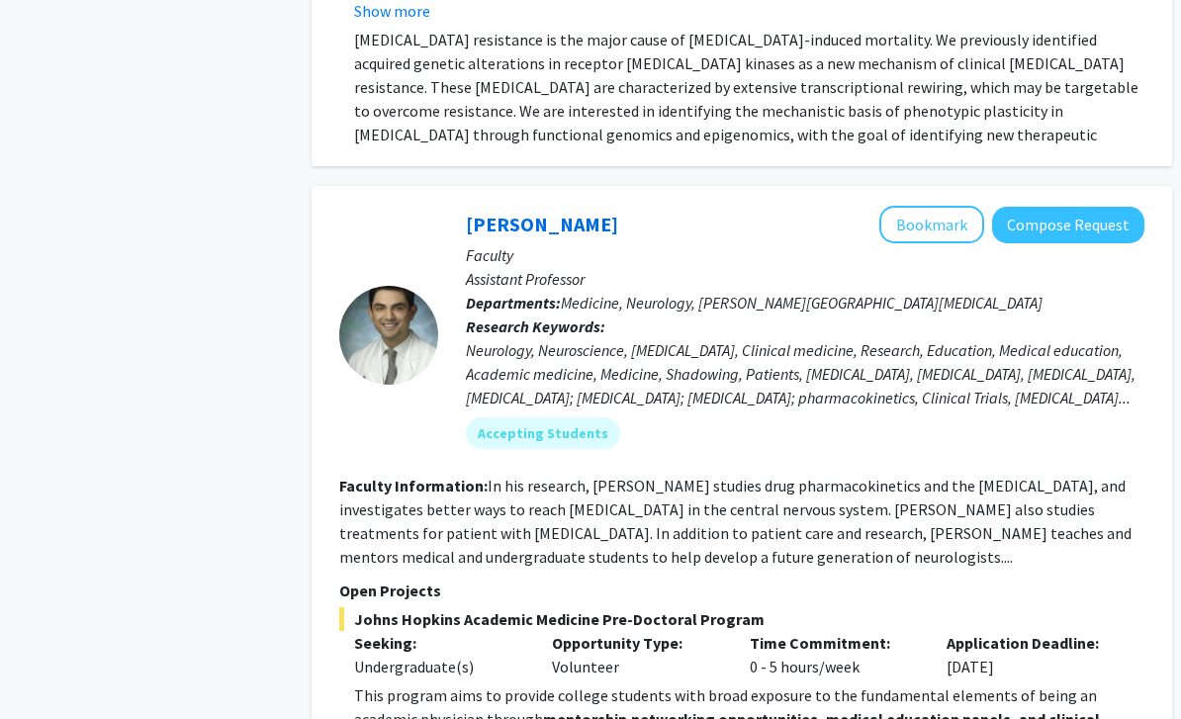
scroll to position [4981, 0]
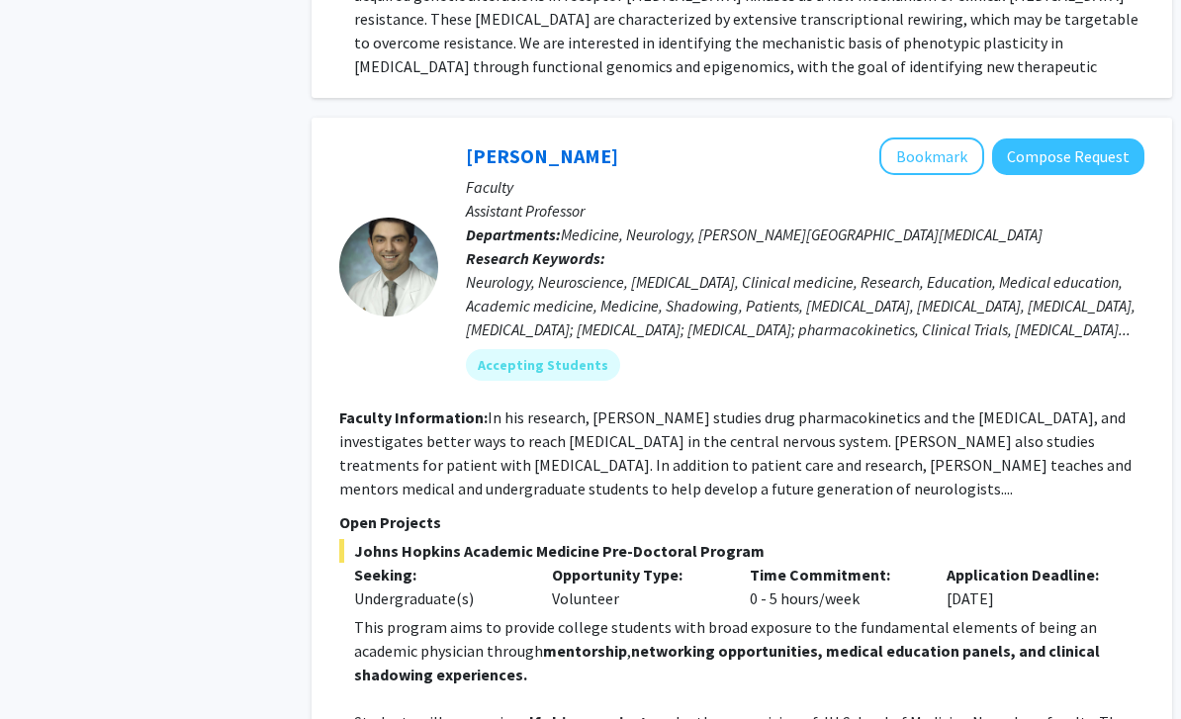
scroll to position [5048, 0]
drag, startPoint x: 549, startPoint y: 494, endPoint x: 885, endPoint y: 505, distance: 336.4
drag, startPoint x: 690, startPoint y: 494, endPoint x: 777, endPoint y: 521, distance: 91.0
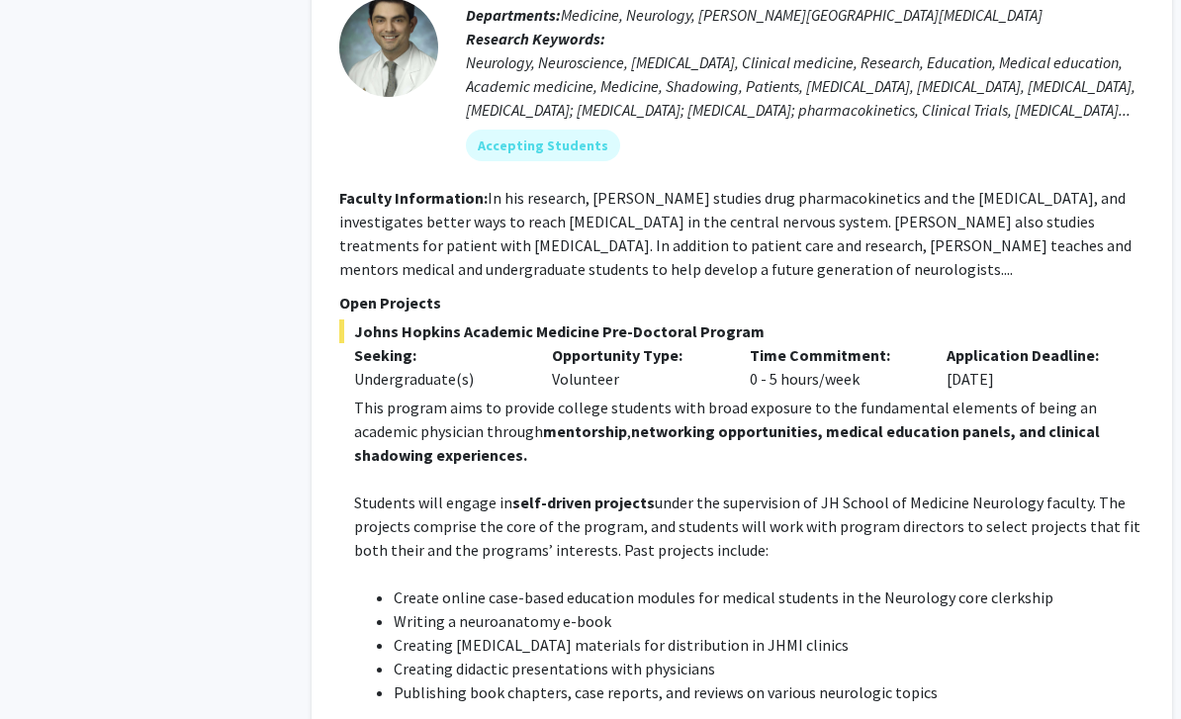
scroll to position [5268, 0]
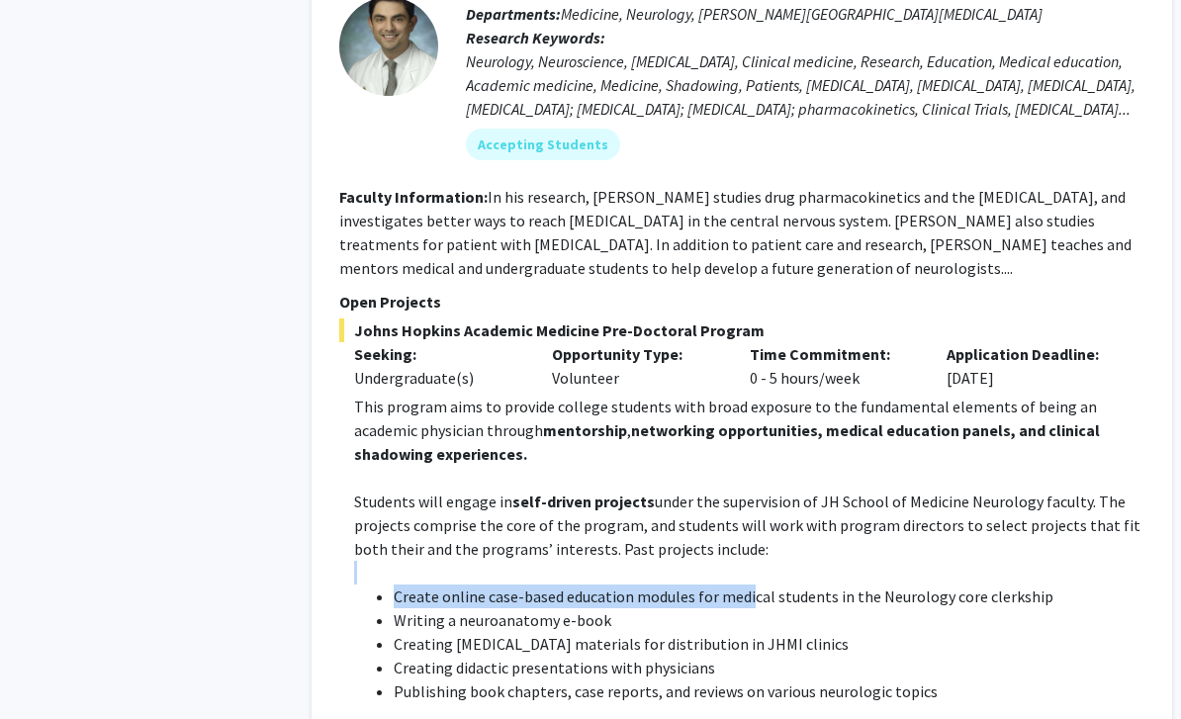
drag, startPoint x: 624, startPoint y: 367, endPoint x: 747, endPoint y: 369, distance: 122.6
click at [747, 585] on li "Create online case-based education modules for medical students in the Neurolog…" at bounding box center [769, 597] width 751 height 24
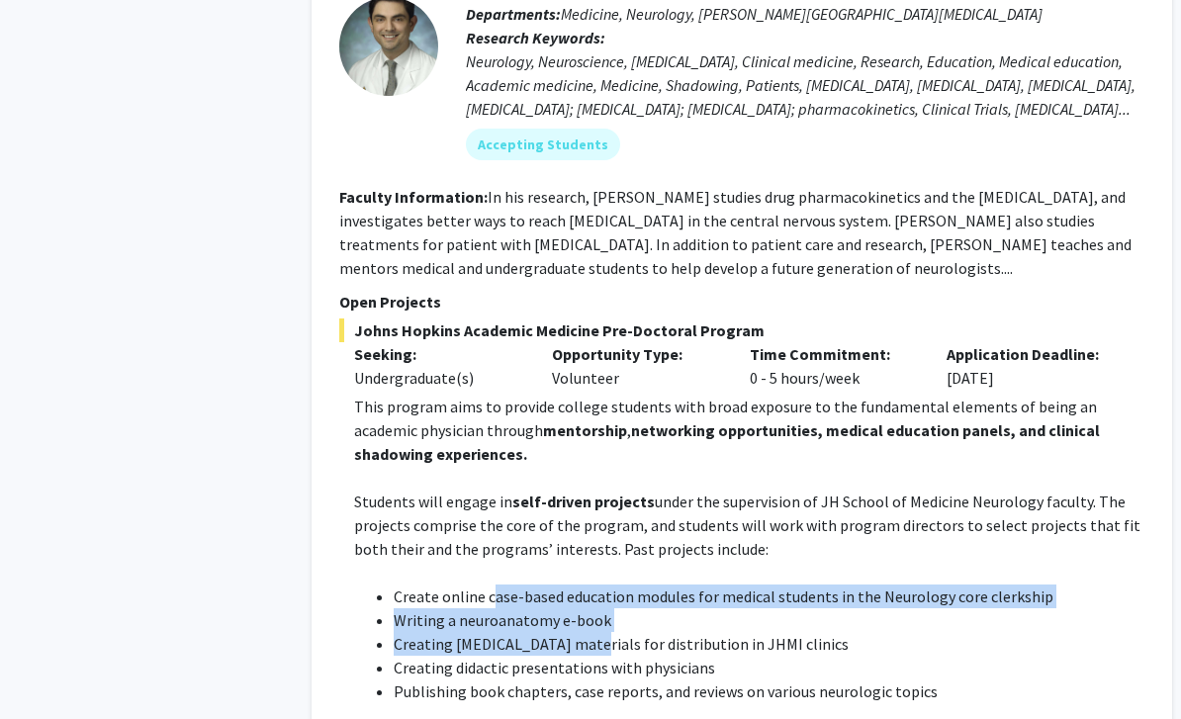
drag, startPoint x: 490, startPoint y: 387, endPoint x: 584, endPoint y: 424, distance: 102.1
click at [584, 585] on ul "Create online case-based education modules for medical students in the Neurolog…" at bounding box center [749, 644] width 790 height 119
click at [584, 633] on li "Creating patient education materials for distribution in JHMI clinics" at bounding box center [769, 645] width 751 height 24
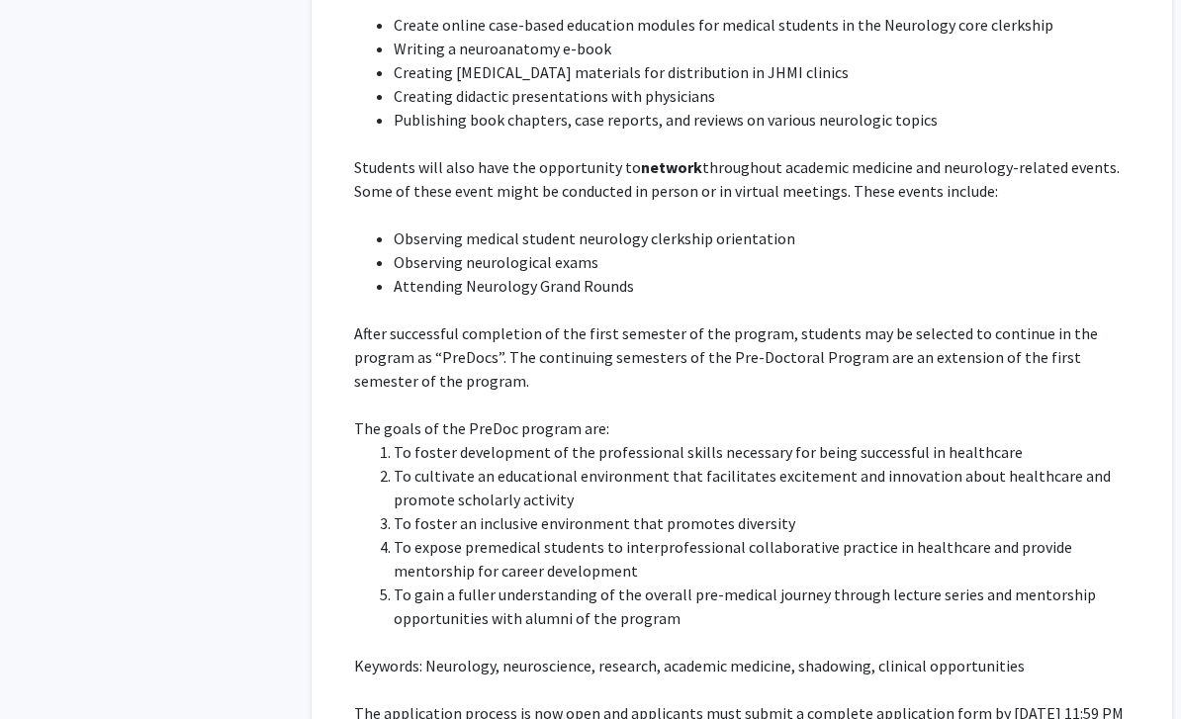
scroll to position [5885, 0]
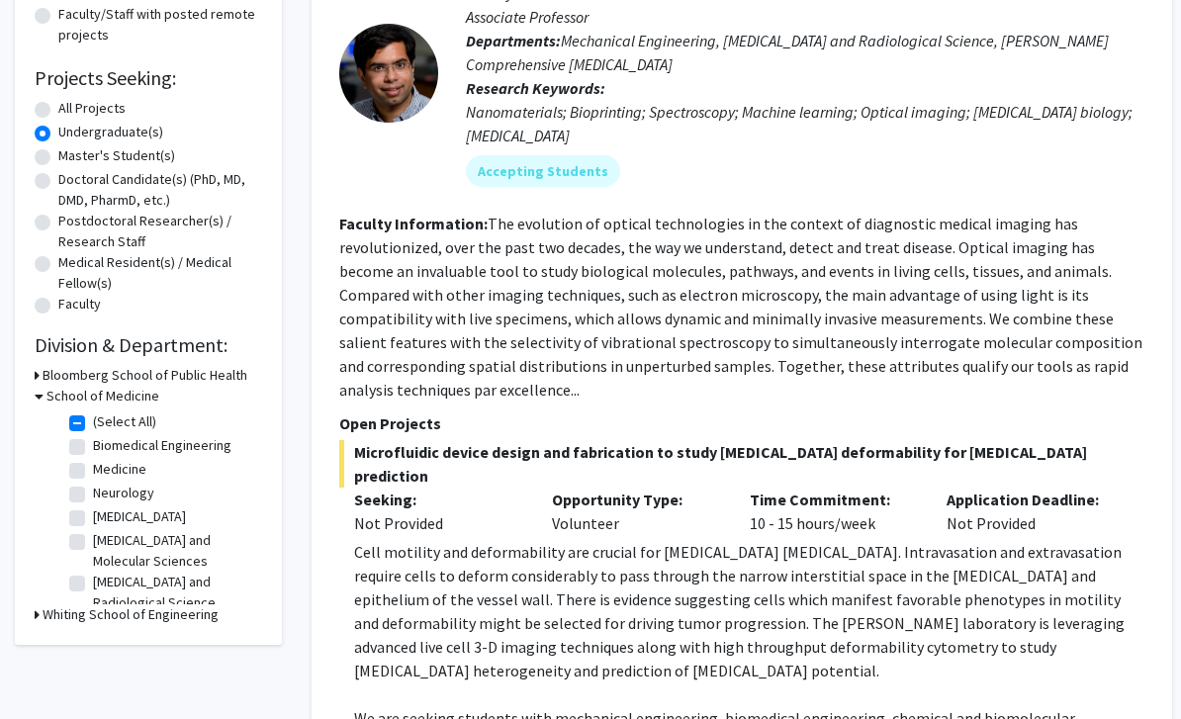
scroll to position [52, 0]
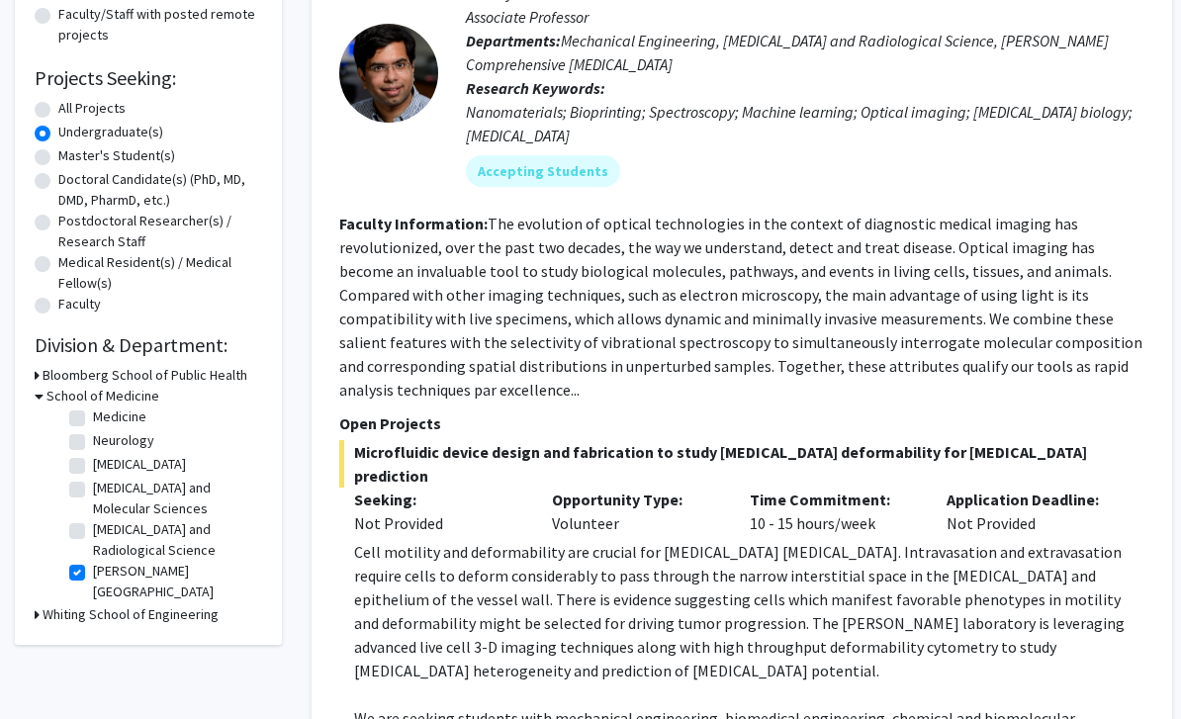
click at [93, 419] on label "Medicine" at bounding box center [119, 417] width 53 height 21
click at [93, 419] on input "Medicine" at bounding box center [99, 413] width 13 height 13
checkbox input "true"
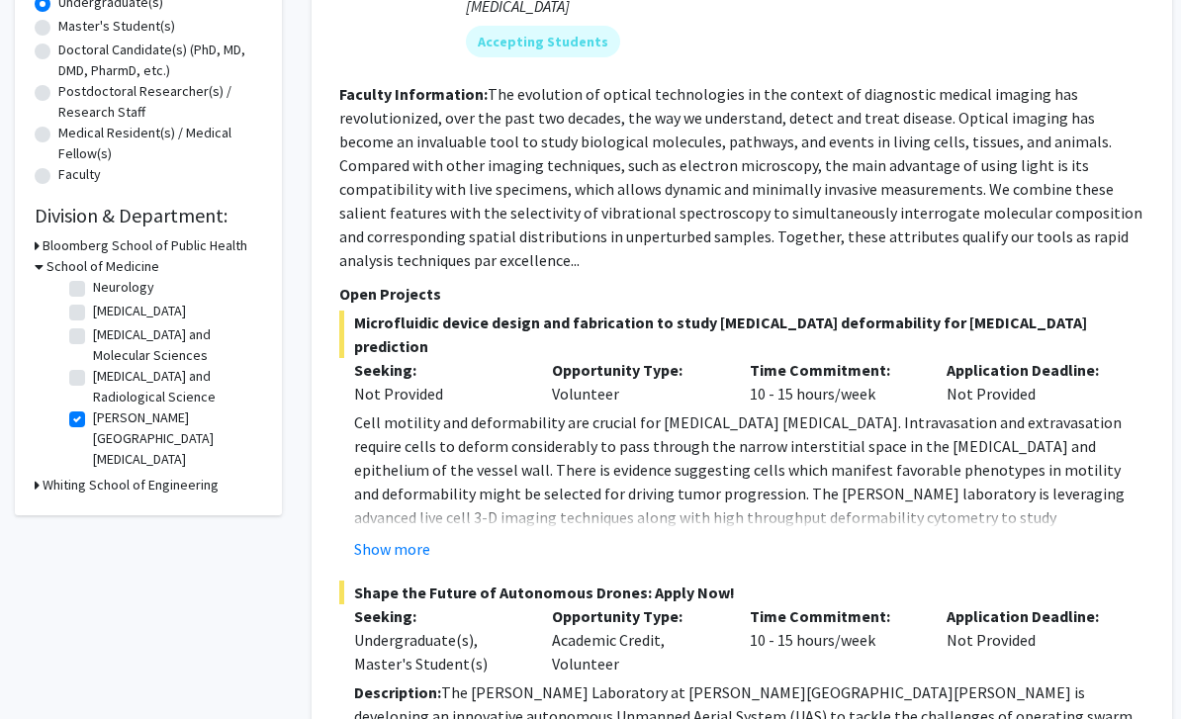
scroll to position [76, 0]
click at [93, 416] on label "Sidney Kimmel Comprehensive Cancer Center" at bounding box center [175, 439] width 164 height 62
click at [93, 416] on input "Sidney Kimmel Comprehensive Cancer Center" at bounding box center [99, 414] width 13 height 13
checkbox input "false"
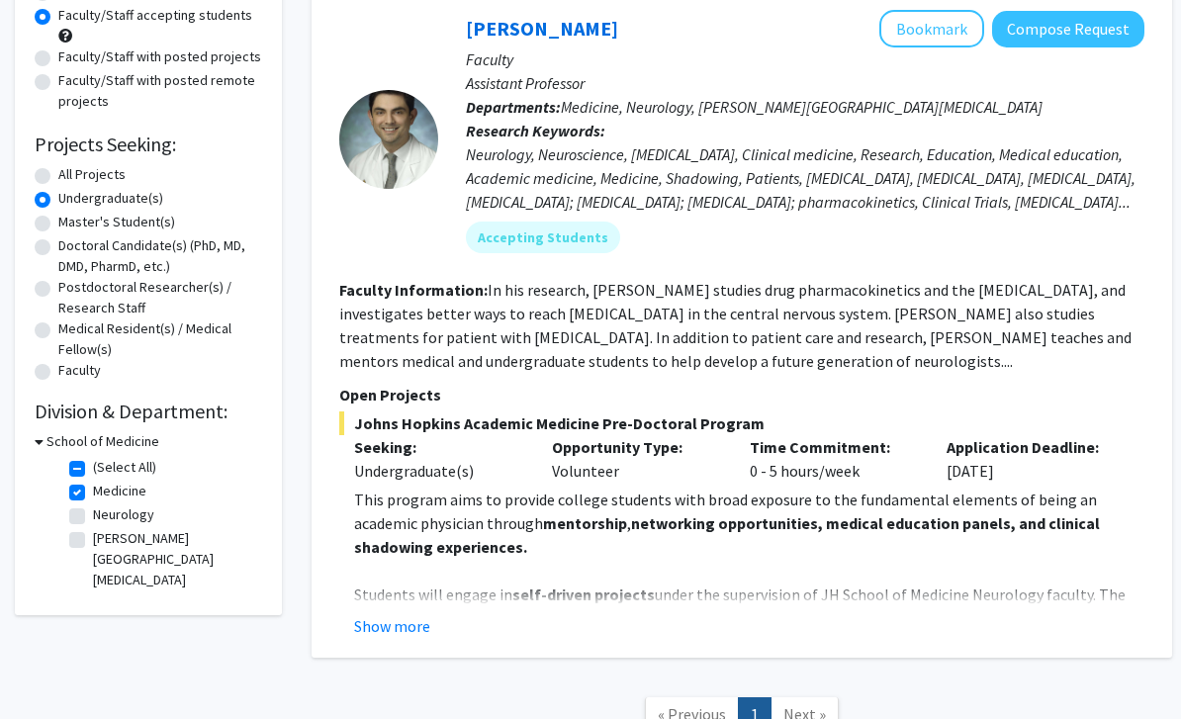
scroll to position [203, 0]
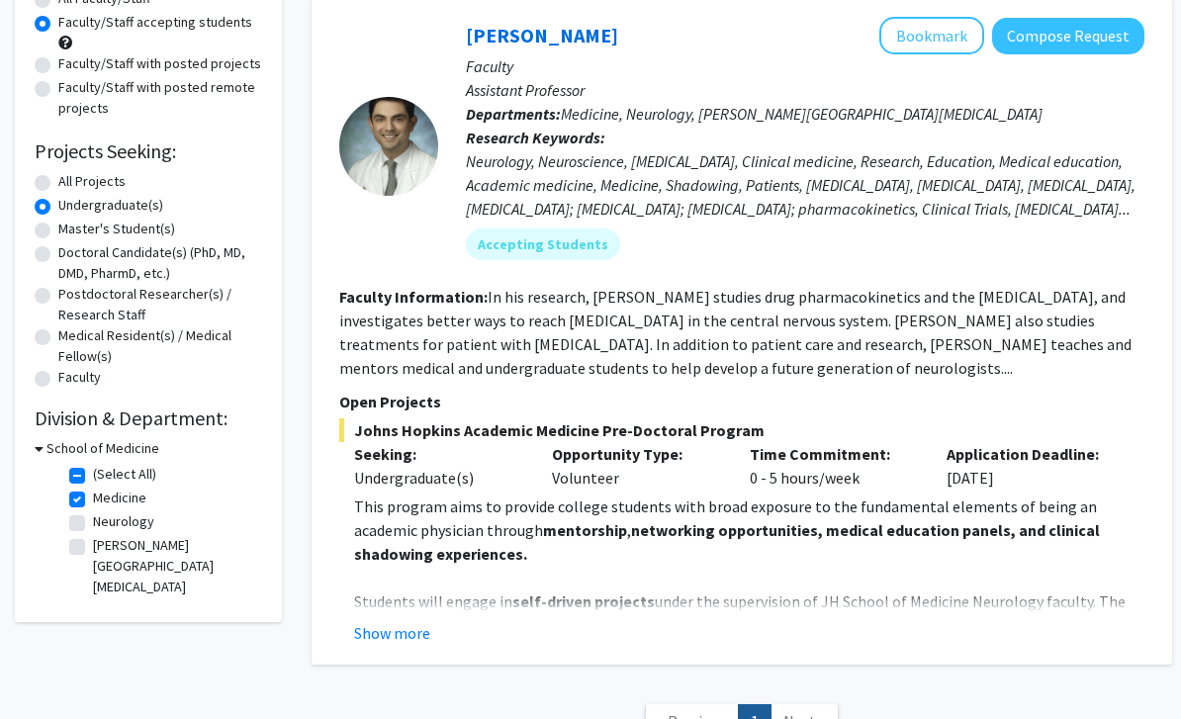
click at [401, 630] on button "Show more" at bounding box center [392, 633] width 76 height 24
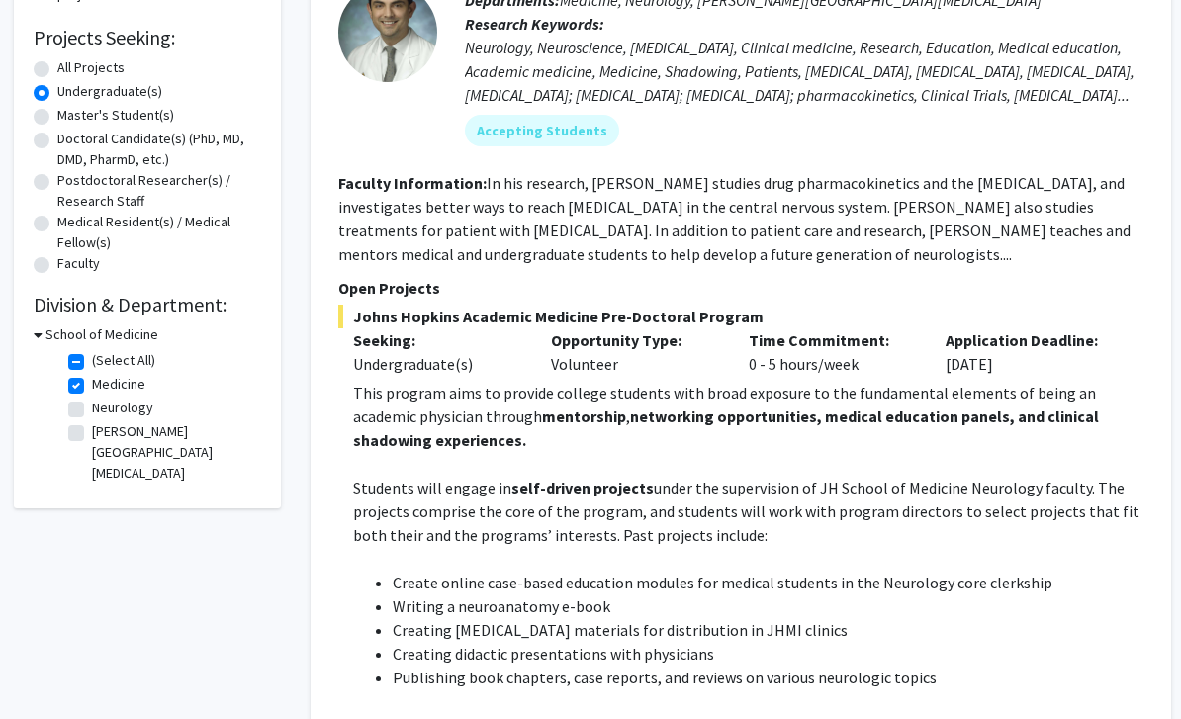
scroll to position [316, 1]
click at [92, 384] on label "Medicine" at bounding box center [118, 384] width 53 height 21
click at [92, 384] on input "Medicine" at bounding box center [98, 380] width 13 height 13
checkbox input "false"
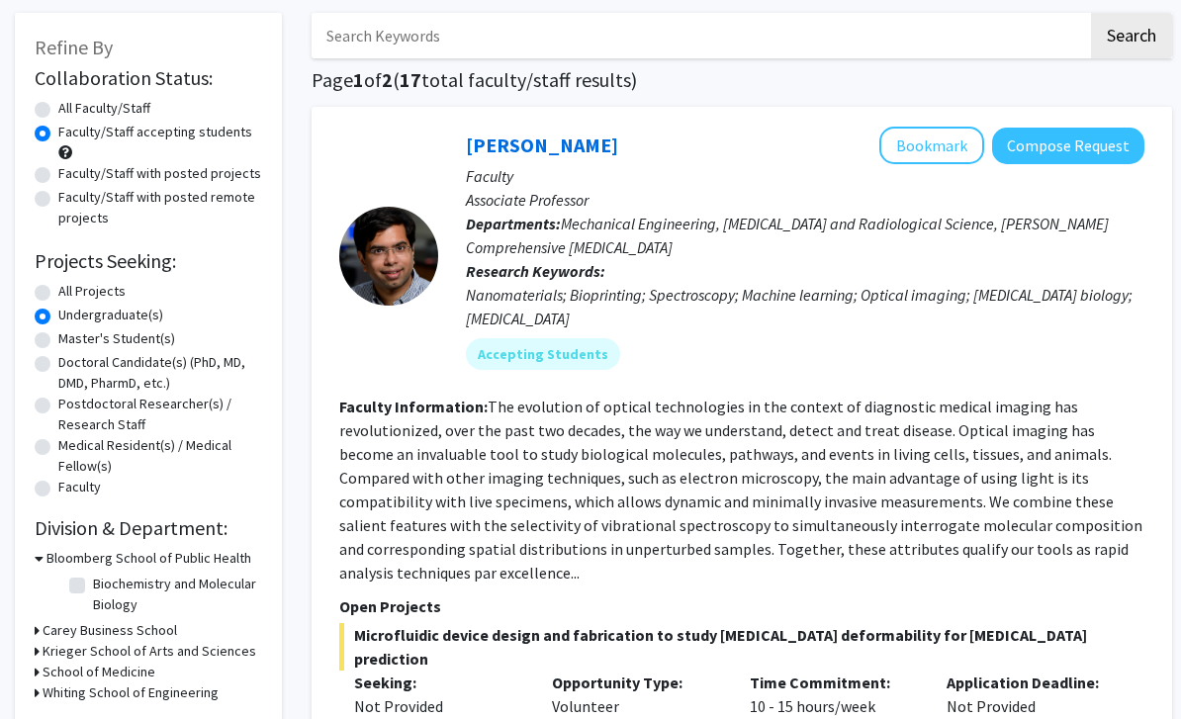
scroll to position [209, 0]
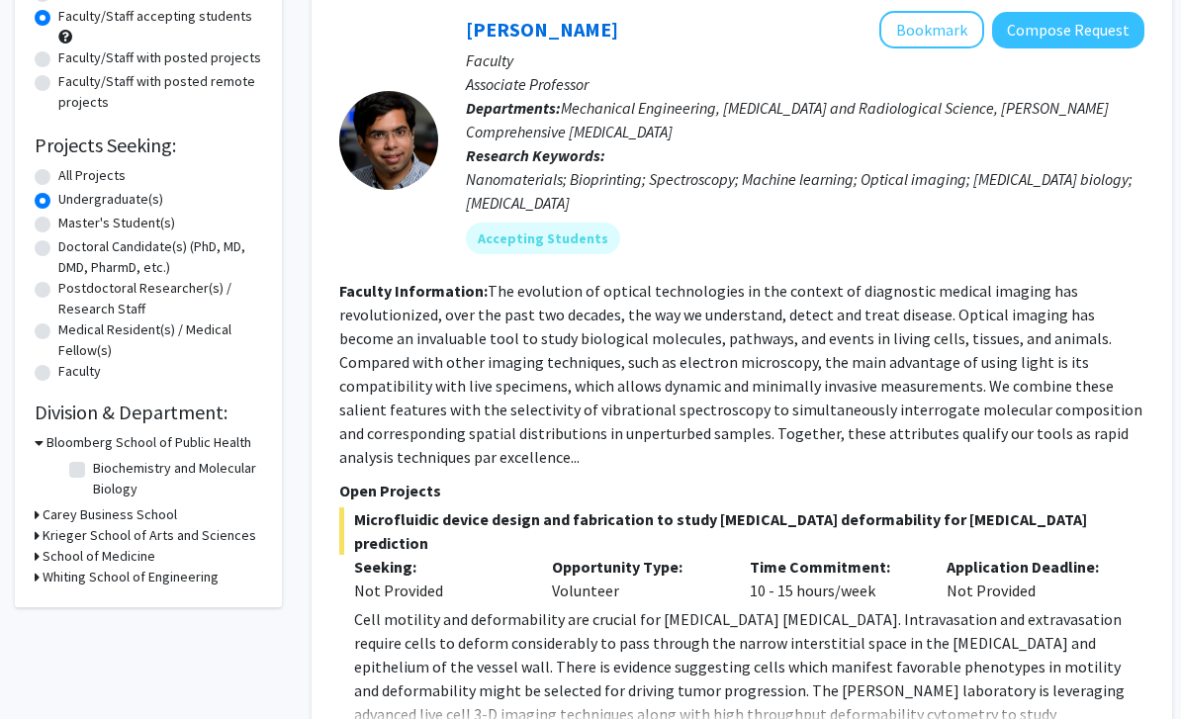
click at [165, 539] on h3 "Krieger School of Arts and Sciences" at bounding box center [150, 535] width 214 height 21
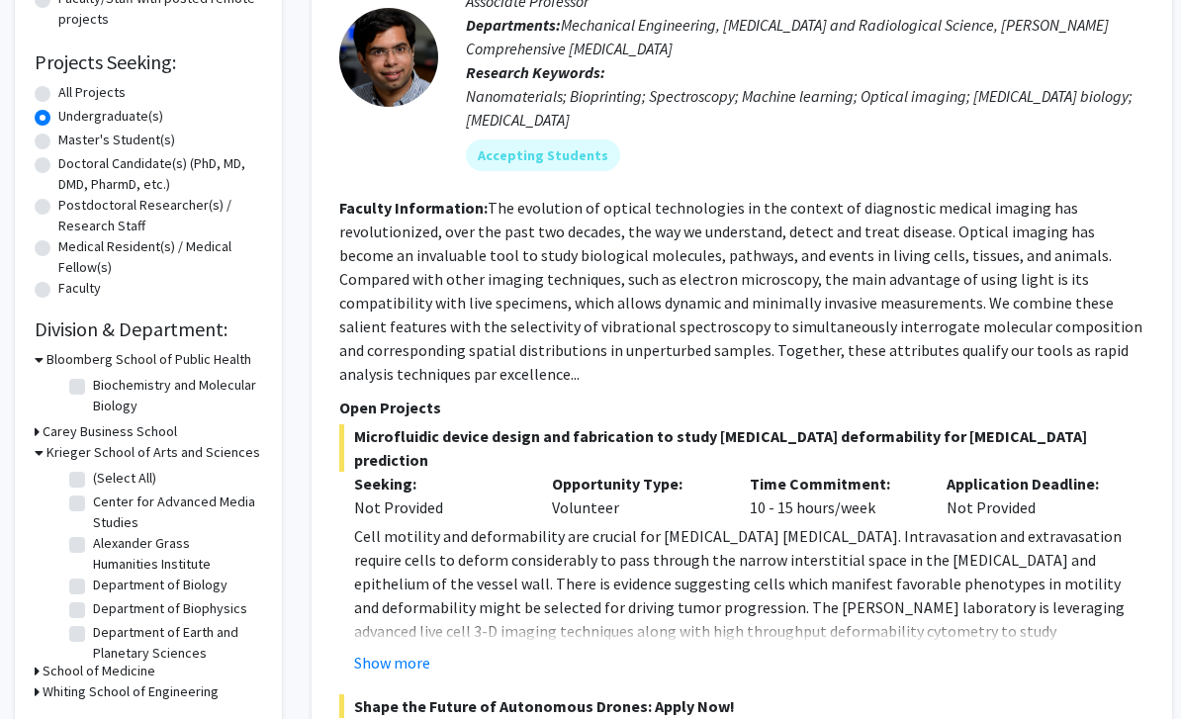
scroll to position [0, 0]
click at [93, 584] on label "Department of Biology" at bounding box center [160, 585] width 134 height 21
click at [93, 584] on input "Department of Biology" at bounding box center [99, 581] width 13 height 13
checkbox input "true"
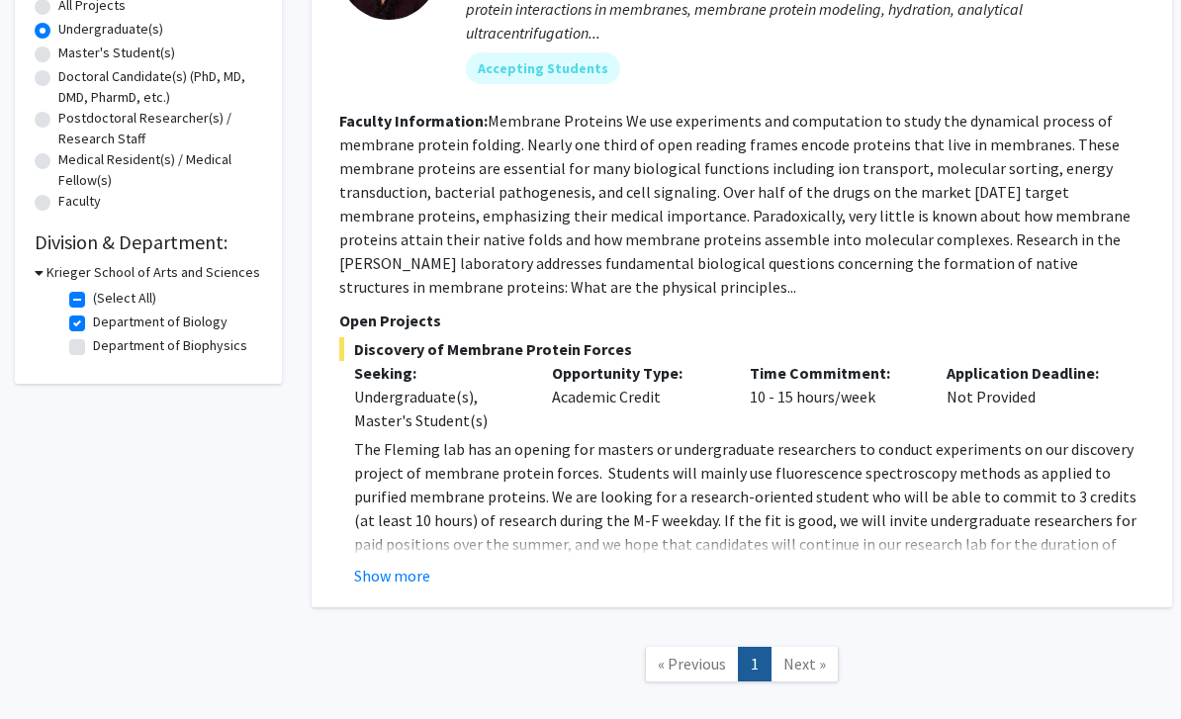
scroll to position [379, 0]
click at [427, 572] on button "Show more" at bounding box center [392, 576] width 76 height 24
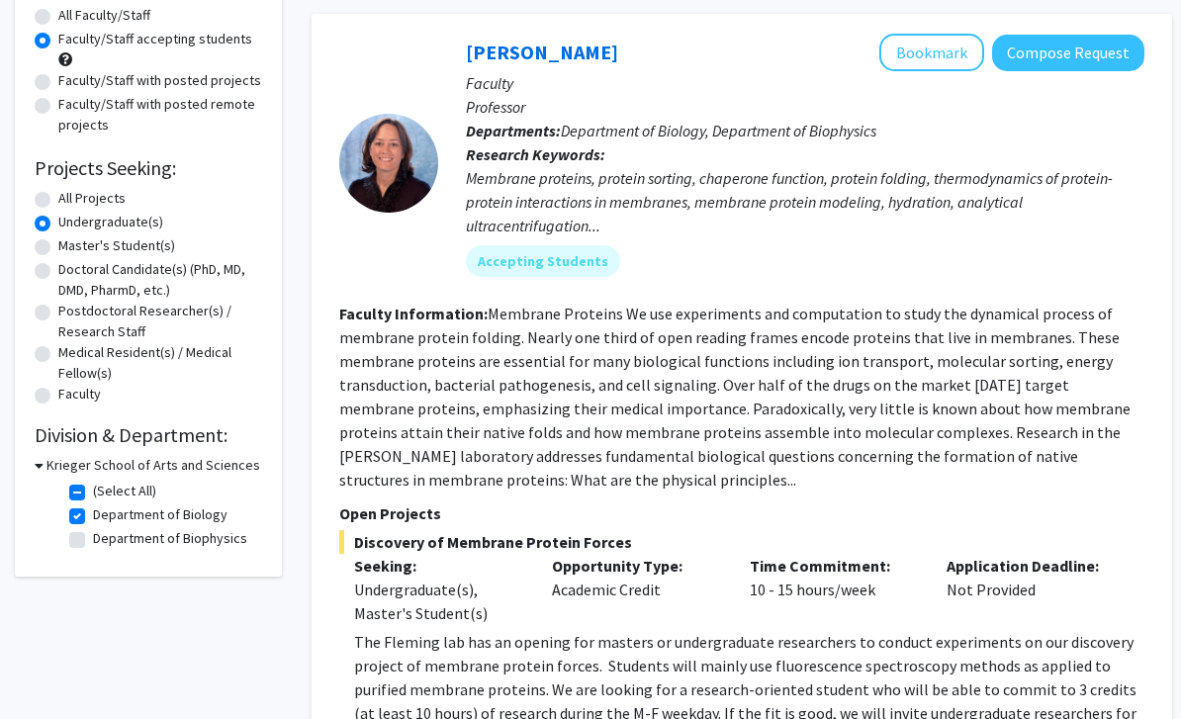
scroll to position [168, 0]
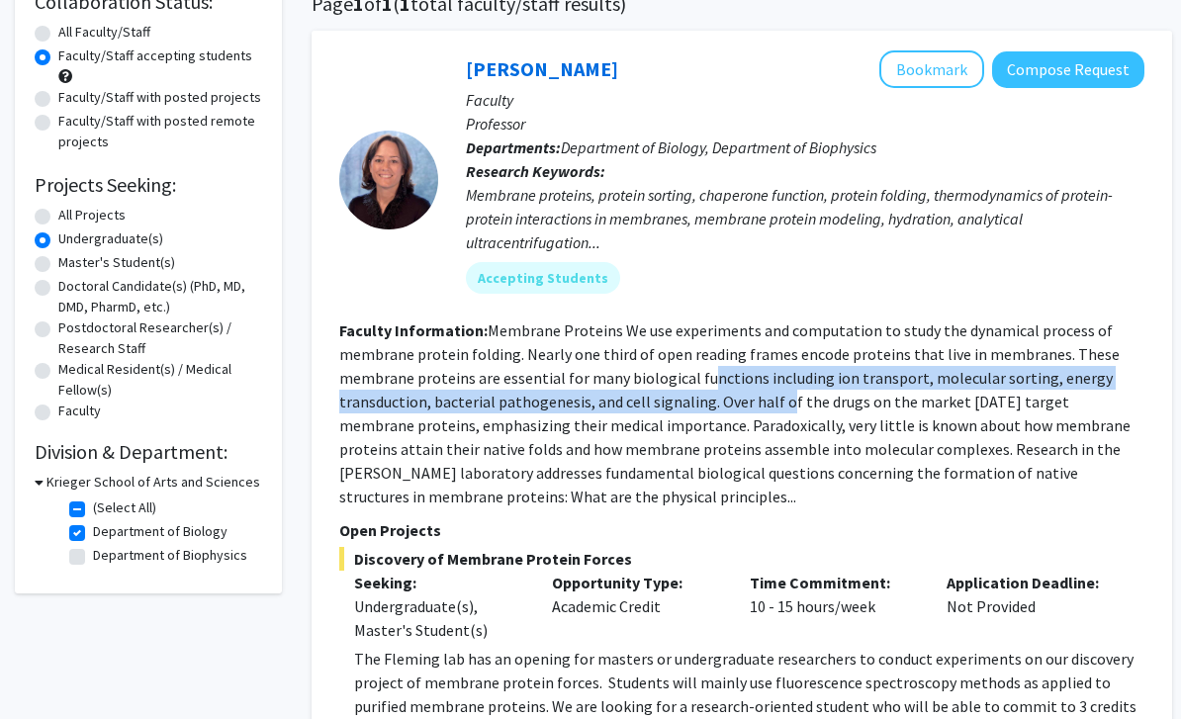
drag, startPoint x: 703, startPoint y: 363, endPoint x: 783, endPoint y: 397, distance: 86.9
click at [783, 397] on section "Faculty Information: Membrane Proteins We use experiments and computation to st…" at bounding box center [741, 414] width 805 height 190
click at [783, 397] on fg-read-more "Membrane Proteins We use experiments and computation to study the dynamical pro…" at bounding box center [734, 414] width 791 height 186
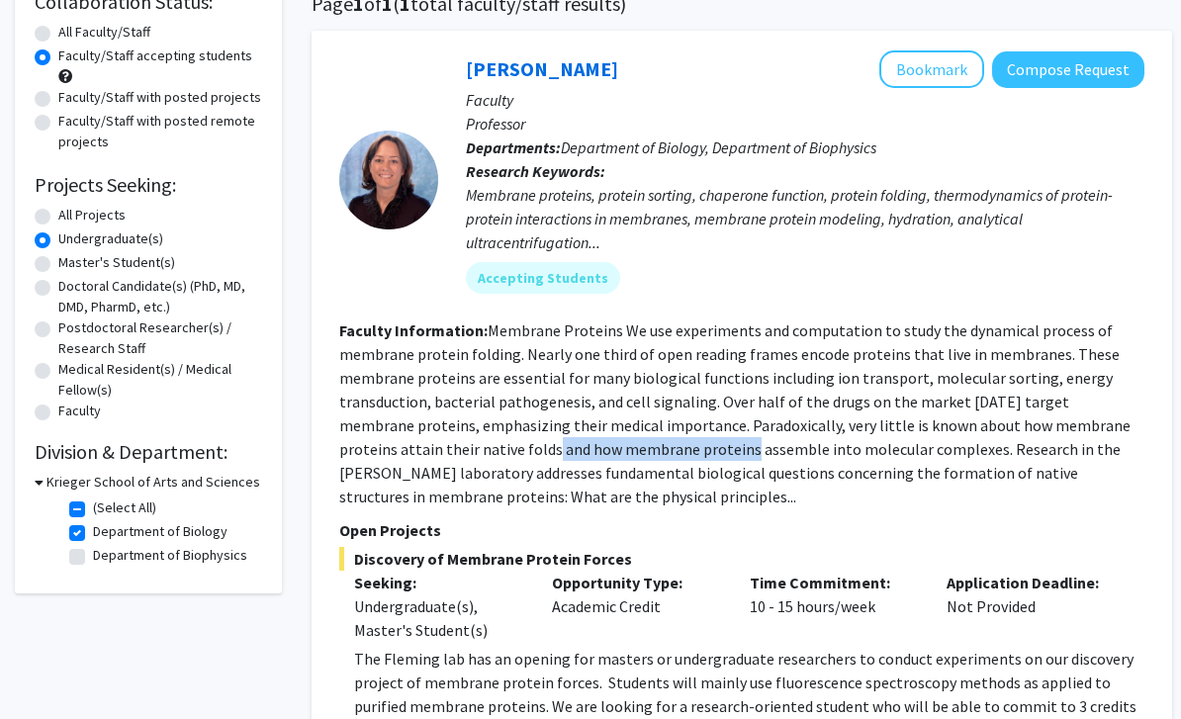
drag, startPoint x: 457, startPoint y: 434, endPoint x: 652, endPoint y: 434, distance: 194.8
click at [652, 434] on section "Faculty Information: Membrane Proteins We use experiments and computation to st…" at bounding box center [741, 414] width 805 height 190
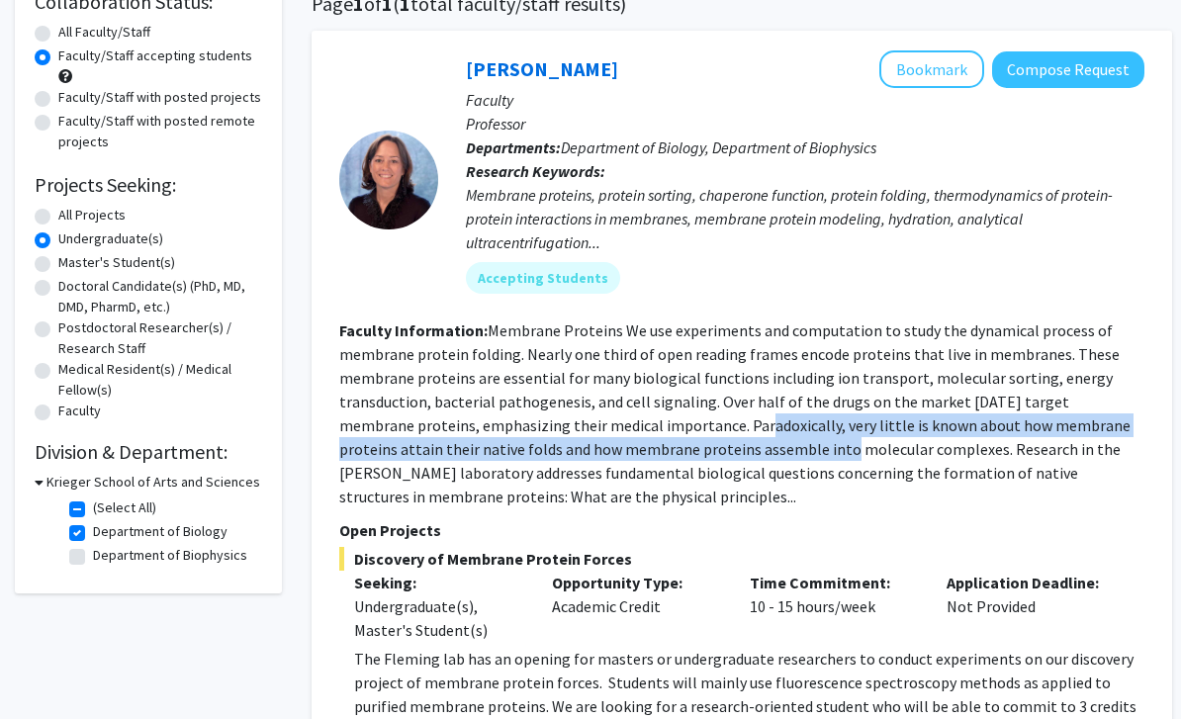
drag, startPoint x: 695, startPoint y: 429, endPoint x: 743, endPoint y: 442, distance: 49.2
click at [743, 442] on fg-read-more "Membrane Proteins We use experiments and computation to study the dynamical pro…" at bounding box center [734, 414] width 791 height 186
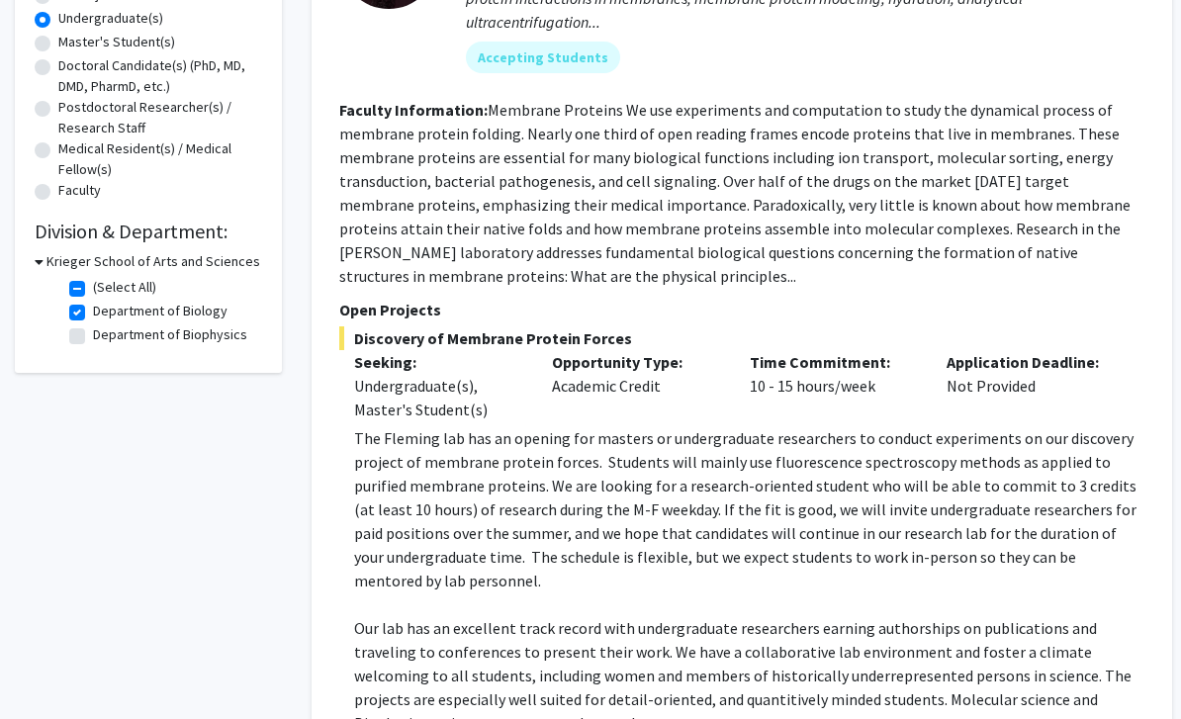
scroll to position [0, 0]
